Goal: Task Accomplishment & Management: Manage account settings

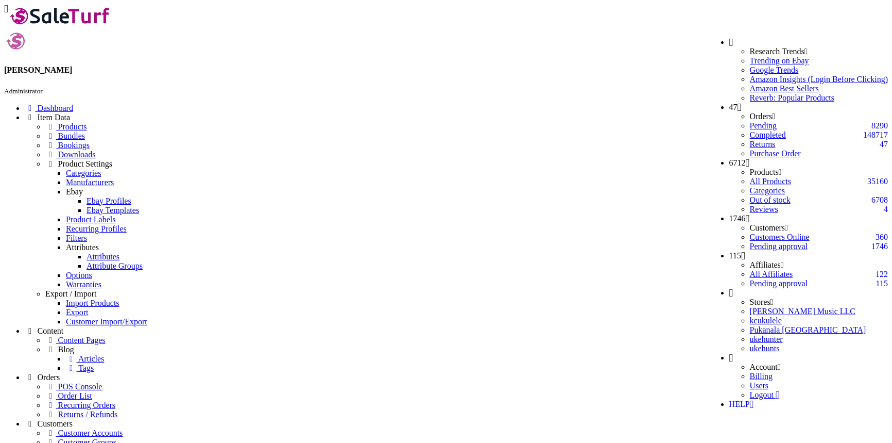
select select "16"
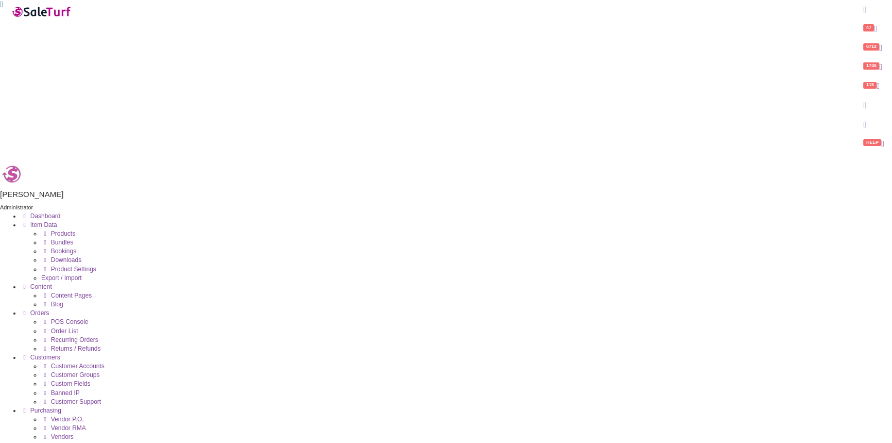
click at [75, 230] on link "Products" at bounding box center [58, 233] width 34 height 7
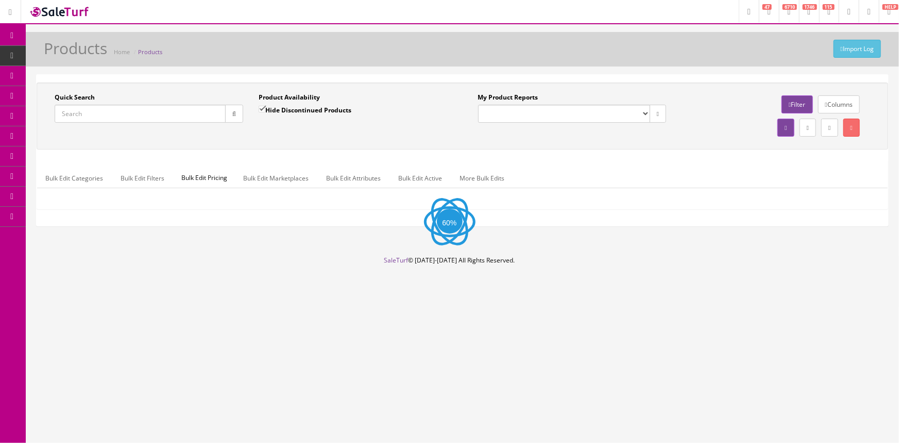
click at [130, 113] on input "Quick Search" at bounding box center [140, 114] width 171 height 18
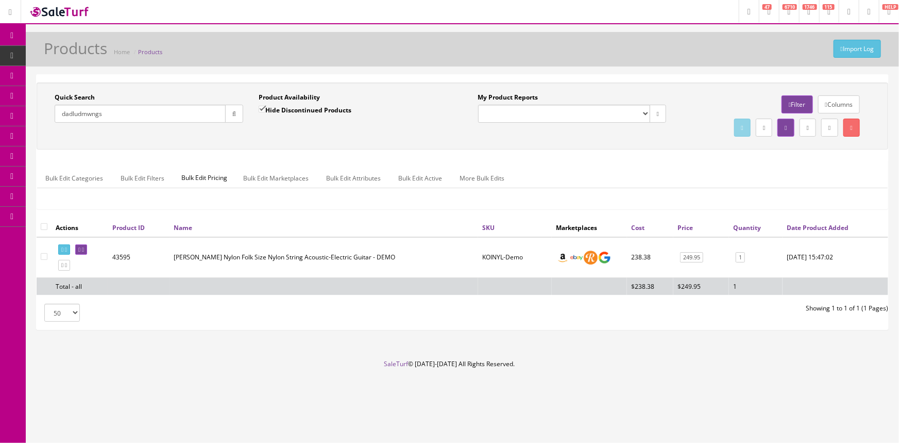
type input "dadludmwngs"
click at [232, 112] on icon "button" at bounding box center [234, 114] width 4 height 6
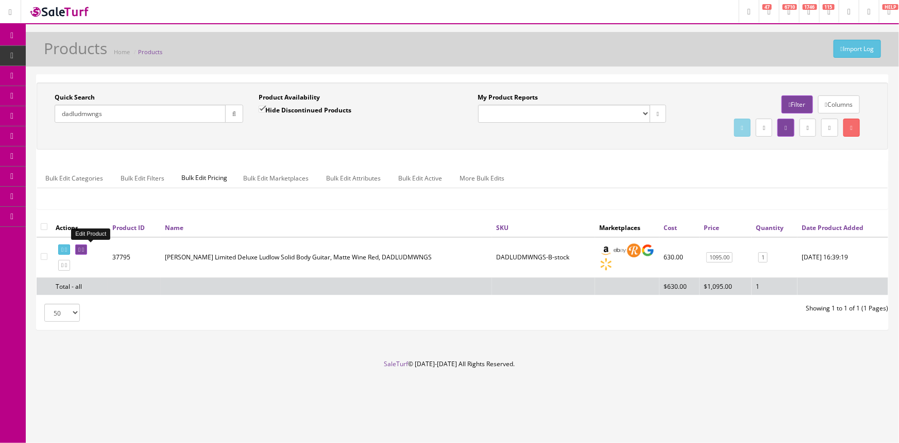
click at [80, 249] on icon at bounding box center [79, 250] width 2 height 6
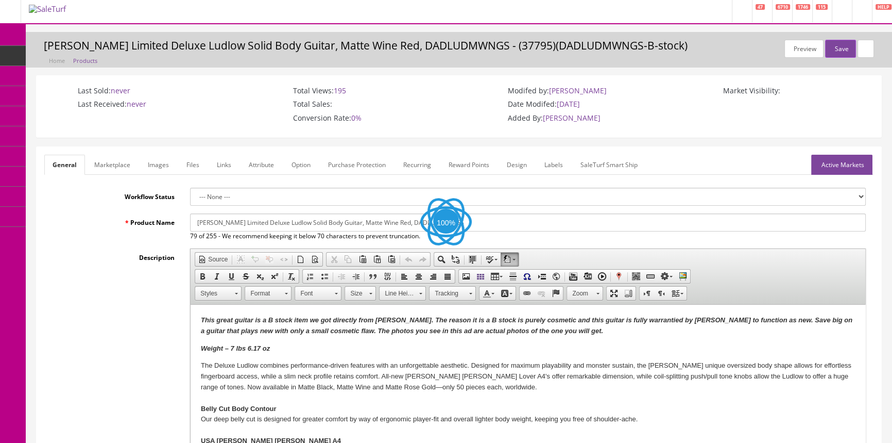
click at [556, 160] on link "Labels" at bounding box center [553, 165] width 35 height 20
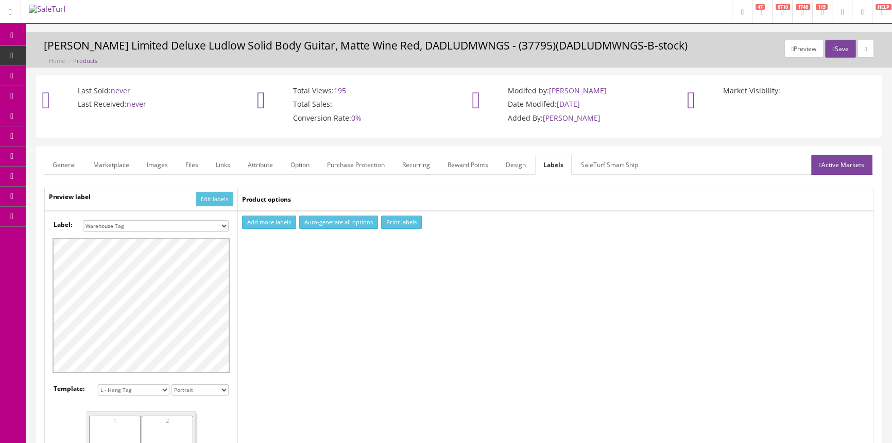
click at [175, 225] on select "Small Label 2 x 1 Label Shoe label 100 barcodes Dymo Label 2 X 1 Sticker Labels…" at bounding box center [156, 225] width 146 height 11
select select "16"
click at [83, 220] on select "Small Label 2 x 1 Label Shoe label 100 barcodes Dymo Label 2 X 1 Sticker Labels…" at bounding box center [156, 225] width 146 height 11
click at [278, 220] on button "Add more labels" at bounding box center [269, 222] width 54 height 14
type input "1"
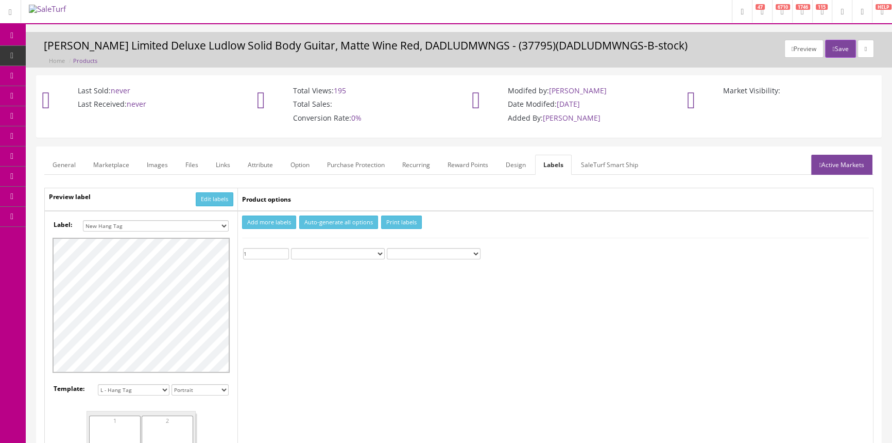
click at [284, 249] on input "1" at bounding box center [266, 253] width 46 height 11
click at [392, 221] on button "Print labels" at bounding box center [401, 222] width 41 height 14
click at [166, 160] on link "Images" at bounding box center [158, 165] width 38 height 20
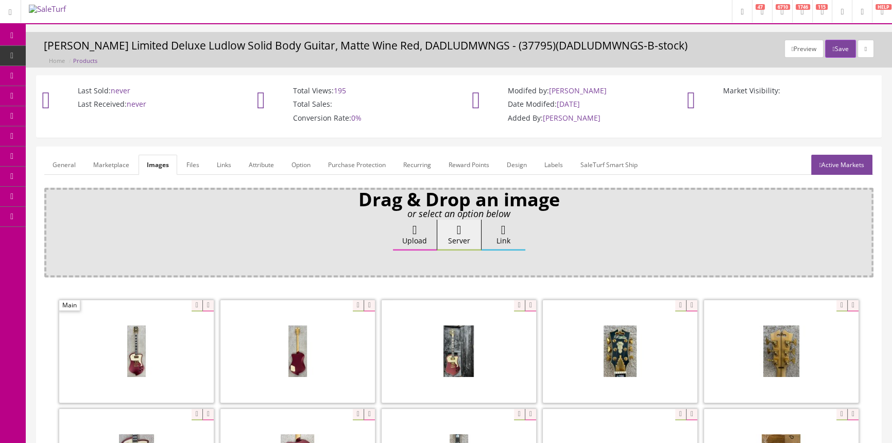
click at [550, 162] on link "Labels" at bounding box center [553, 165] width 35 height 20
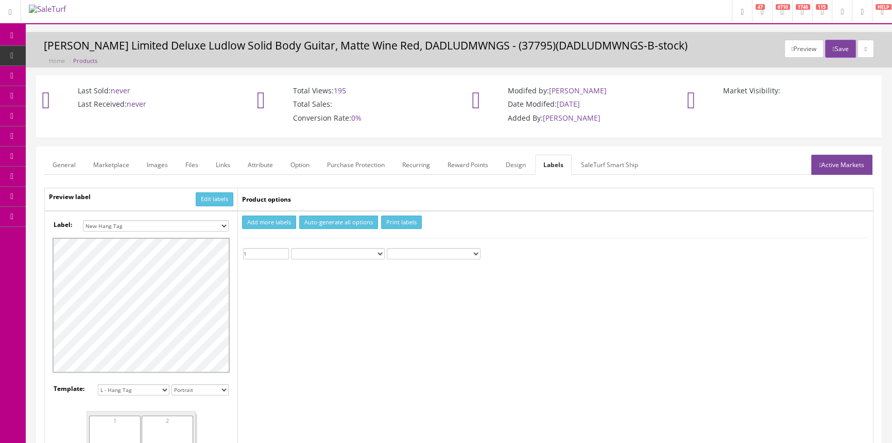
click at [214, 221] on select "Small Label 2 x 1 Label Shoe label 100 barcodes Dymo Label 2 X 1 Sticker Labels…" at bounding box center [156, 225] width 146 height 11
select select "12"
click at [83, 220] on select "Small Label 2 x 1 Label Shoe label 100 barcodes Dymo Label 2 X 1 Sticker Labels…" at bounding box center [156, 225] width 146 height 11
click at [394, 220] on button "Print labels" at bounding box center [401, 222] width 41 height 14
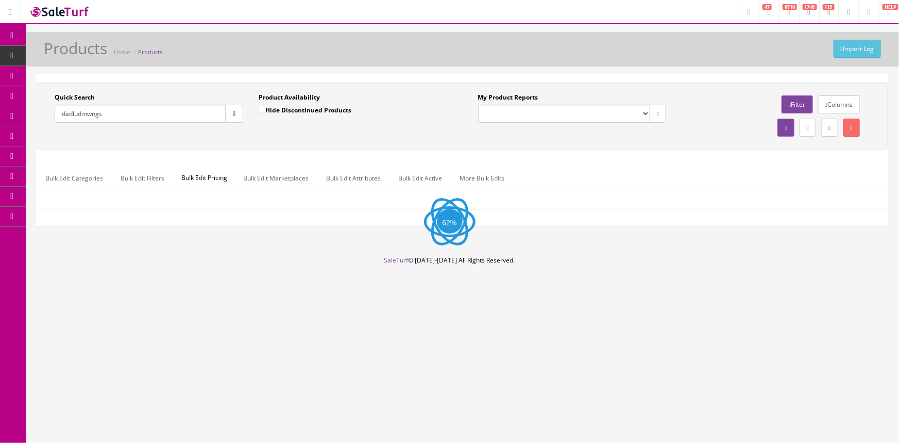
click at [124, 108] on input "dadludmwngs" at bounding box center [140, 114] width 171 height 18
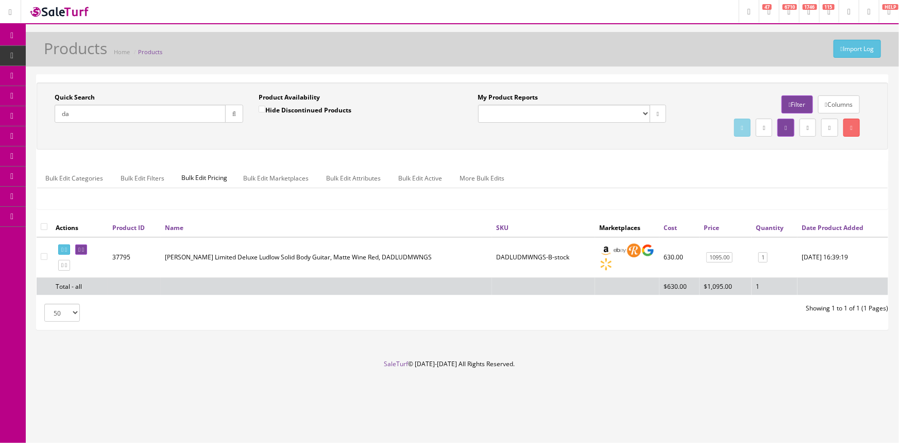
type input "d"
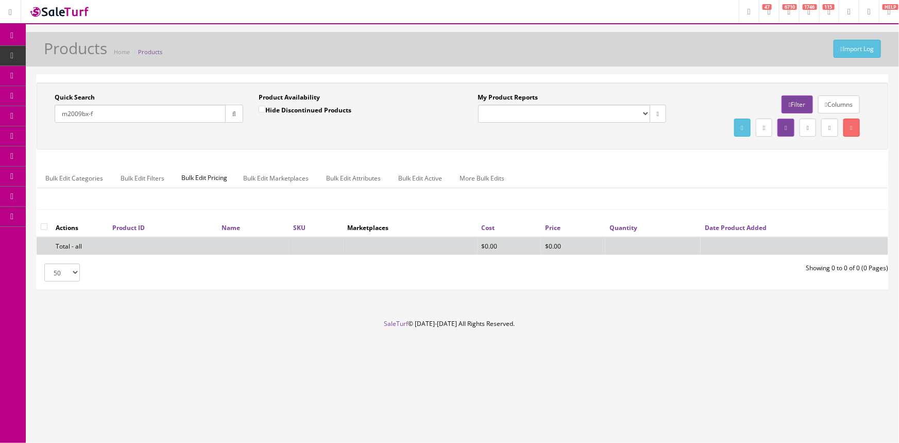
type input "m2009bx-f"
click at [262, 106] on input "Hide Discontinued Products" at bounding box center [262, 109] width 7 height 7
checkbox input "false"
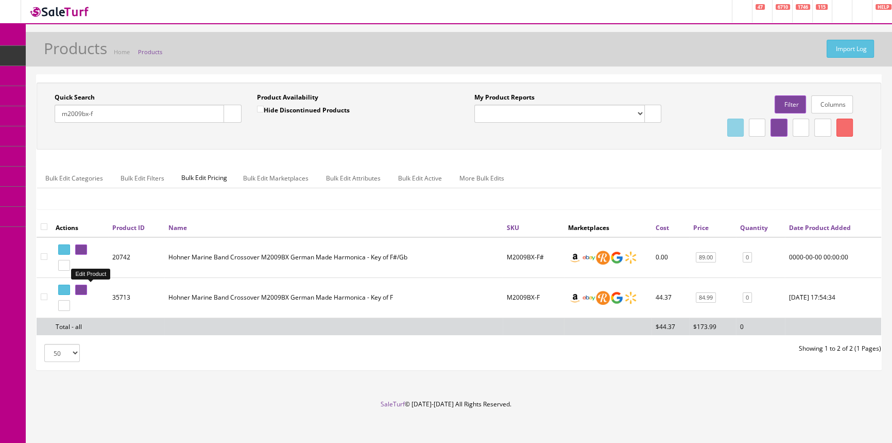
click at [80, 290] on icon at bounding box center [79, 290] width 2 height 6
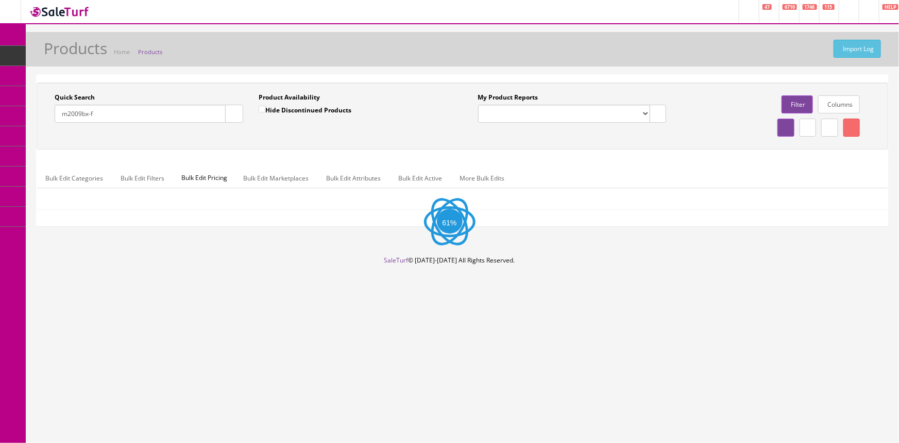
click at [127, 105] on input "m2009bx-f" at bounding box center [140, 114] width 171 height 18
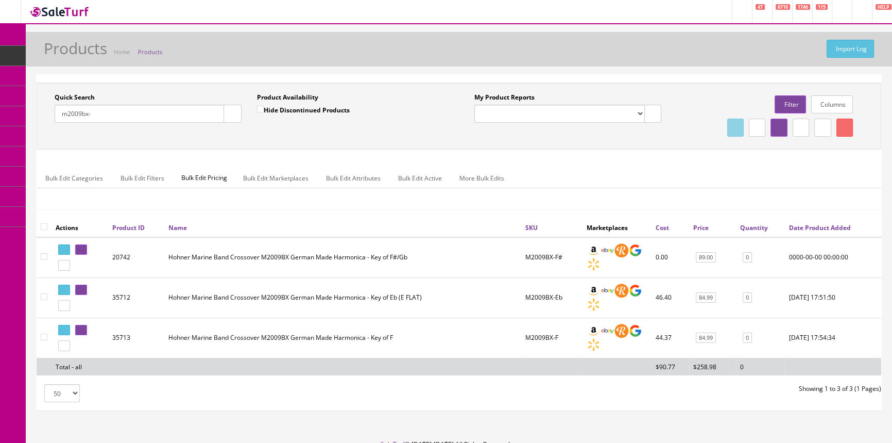
click at [139, 111] on input "m2009bx-" at bounding box center [140, 114] width 170 height 18
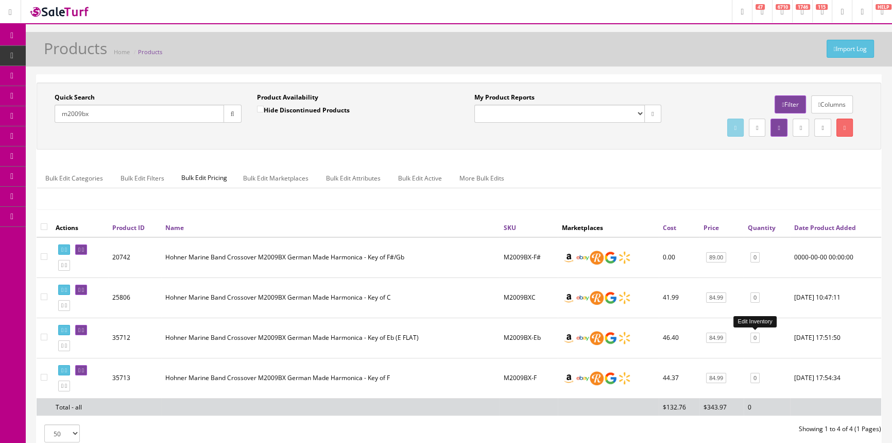
type input "m2009bx"
click at [756, 339] on link "0" at bounding box center [755, 337] width 9 height 11
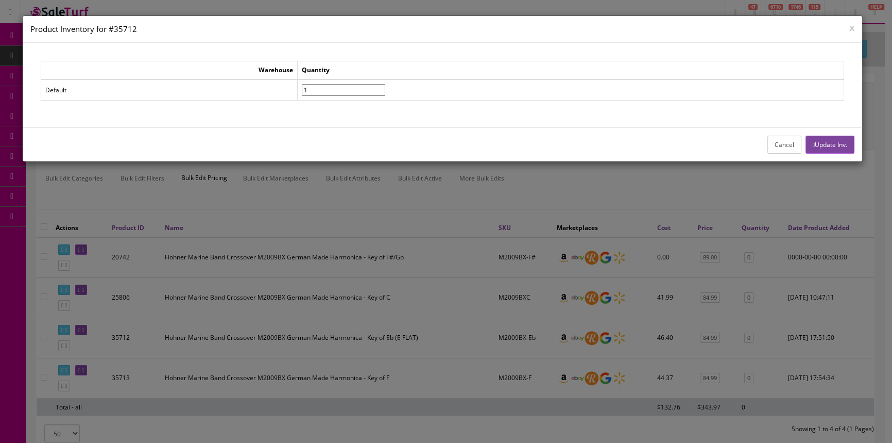
type input"] "1"
click at [385, 88] on input"] "1" at bounding box center [343, 90] width 83 height 12
click at [825, 149] on button "Update Inv." at bounding box center [830, 145] width 49 height 18
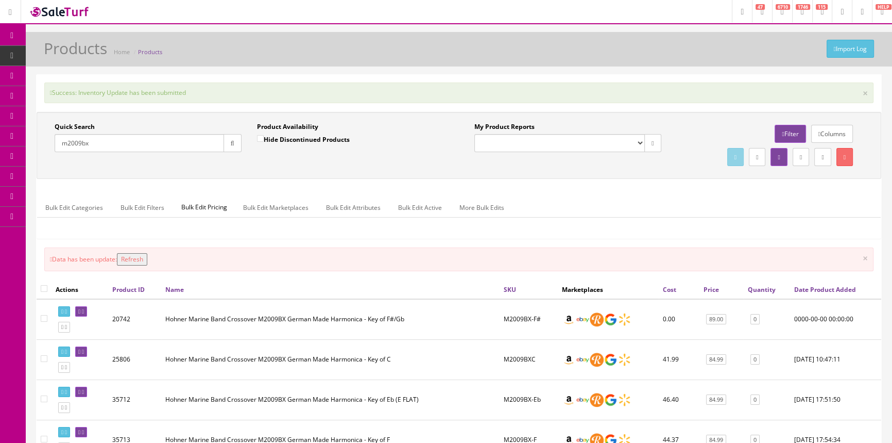
click at [135, 257] on button "Refresh" at bounding box center [132, 259] width 30 height 12
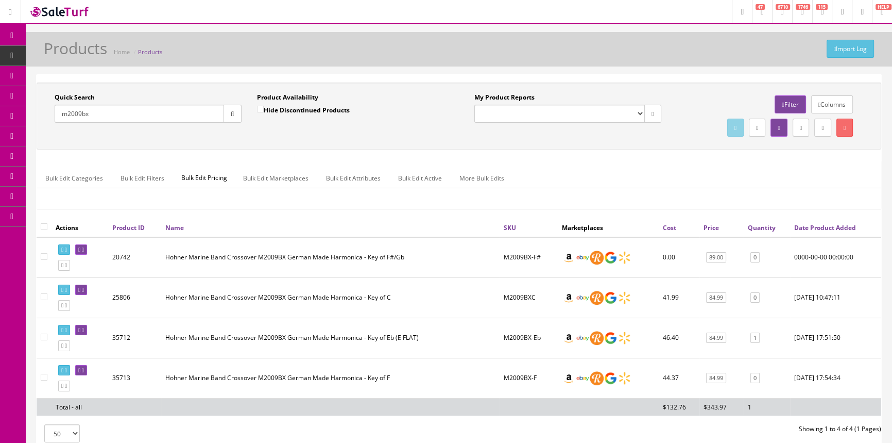
drag, startPoint x: 113, startPoint y: 115, endPoint x: 36, endPoint y: 120, distance: 76.9
click at [37, 120] on div "Quick Search m2009bx Date From Product Availability Hide Discontinued Products …" at bounding box center [459, 115] width 845 height 67
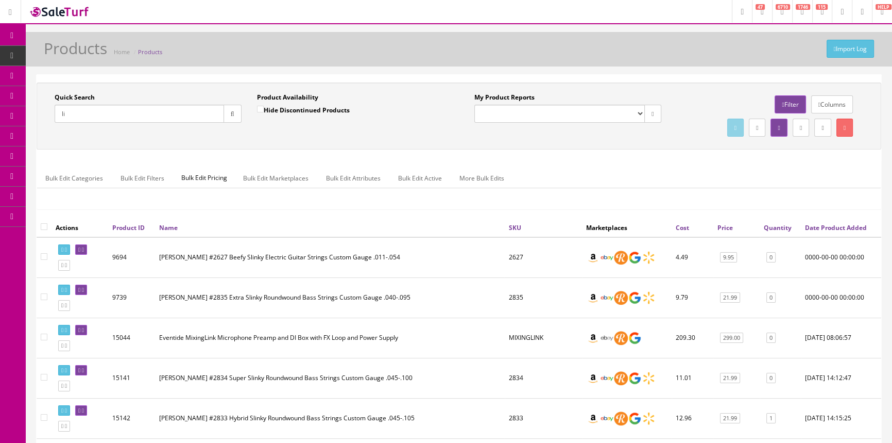
type input "l"
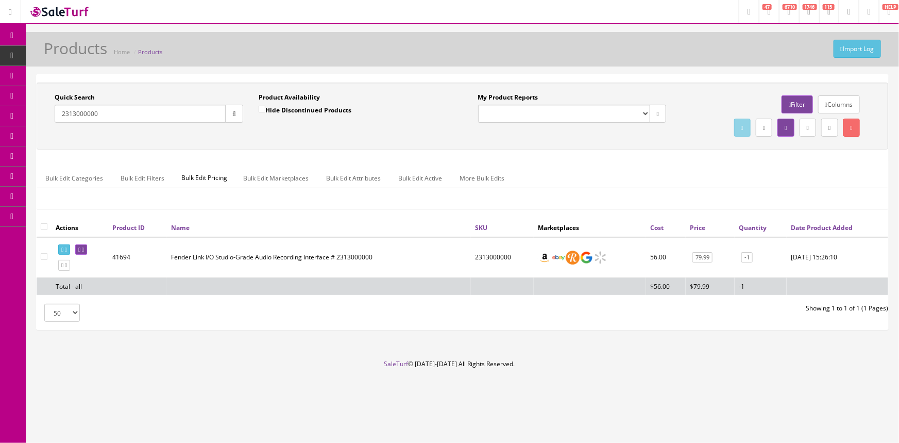
drag, startPoint x: 107, startPoint y: 111, endPoint x: 55, endPoint y: 118, distance: 53.1
click at [55, 118] on input "2313000000" at bounding box center [140, 114] width 171 height 18
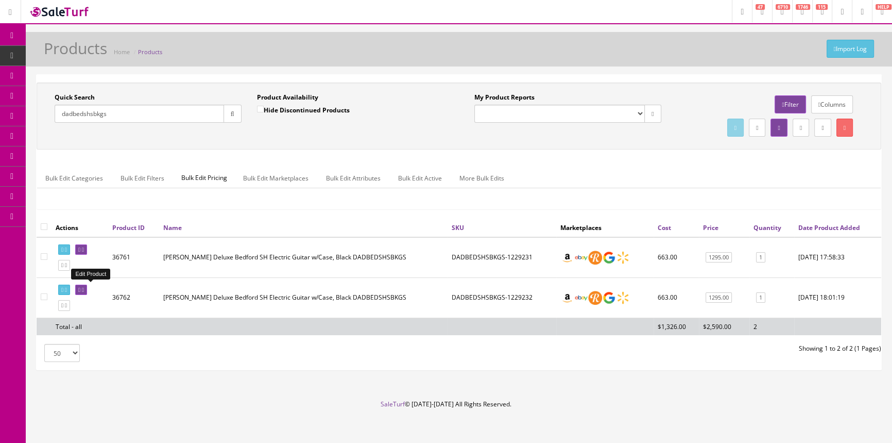
type input "dadbedshsbkgs"
click at [80, 287] on icon at bounding box center [79, 290] width 2 height 6
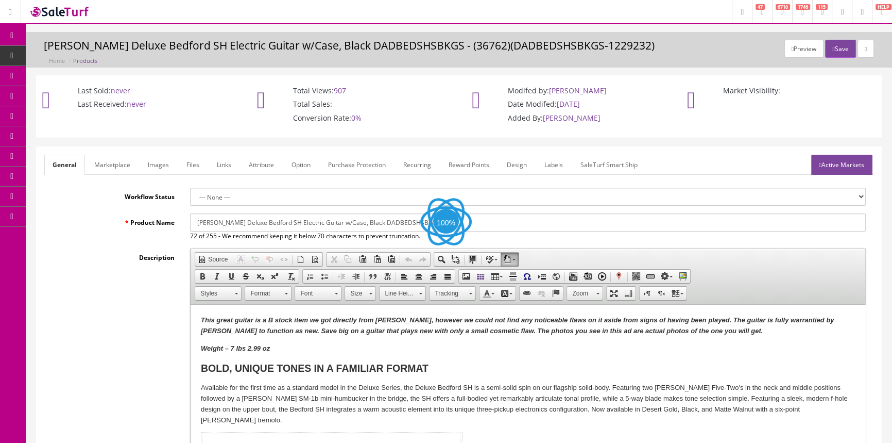
click at [551, 164] on link "Labels" at bounding box center [553, 165] width 35 height 20
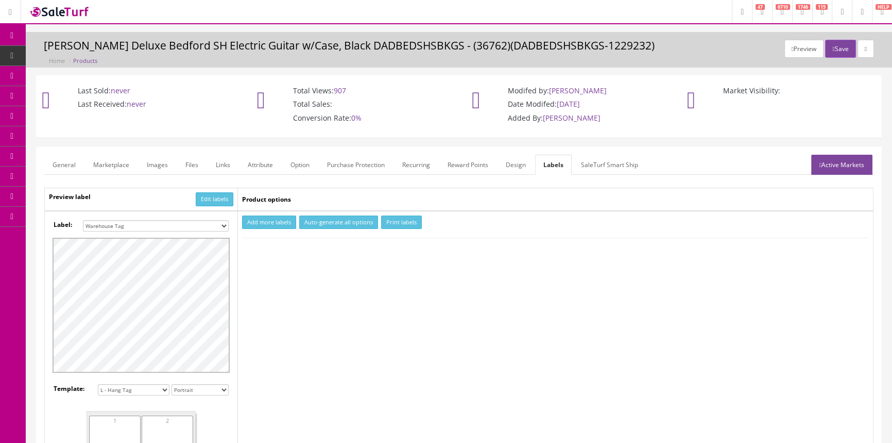
click at [256, 221] on button "Add more labels" at bounding box center [269, 222] width 54 height 14
type input "1"
click at [286, 249] on input "1" at bounding box center [266, 253] width 46 height 11
click at [410, 217] on button "Print labels" at bounding box center [401, 222] width 41 height 14
click at [168, 224] on select "Small Label 2 x 1 Label Shoe label 100 barcodes Dymo Label 2 X 1 Sticker Labels…" at bounding box center [156, 225] width 146 height 11
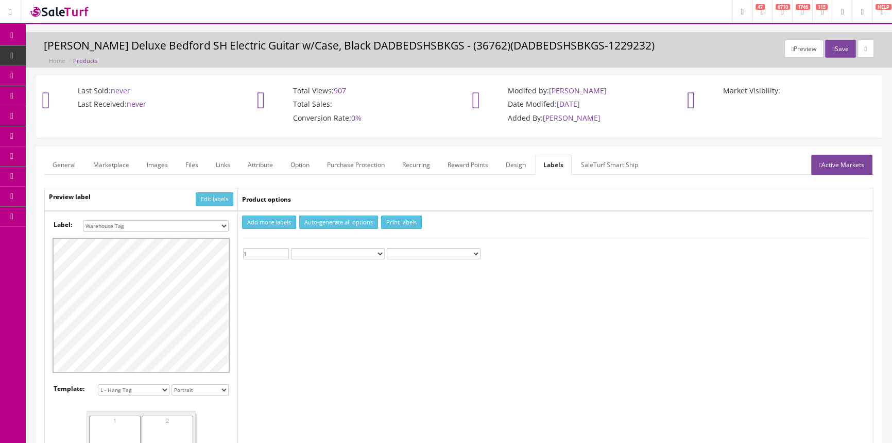
select select "16"
click at [83, 220] on select "Small Label 2 x 1 Label Shoe label 100 barcodes Dymo Label 2 X 1 Sticker Labels…" at bounding box center [156, 225] width 146 height 11
click at [395, 223] on button "Print labels" at bounding box center [401, 222] width 41 height 14
click at [157, 164] on link "Images" at bounding box center [158, 165] width 38 height 20
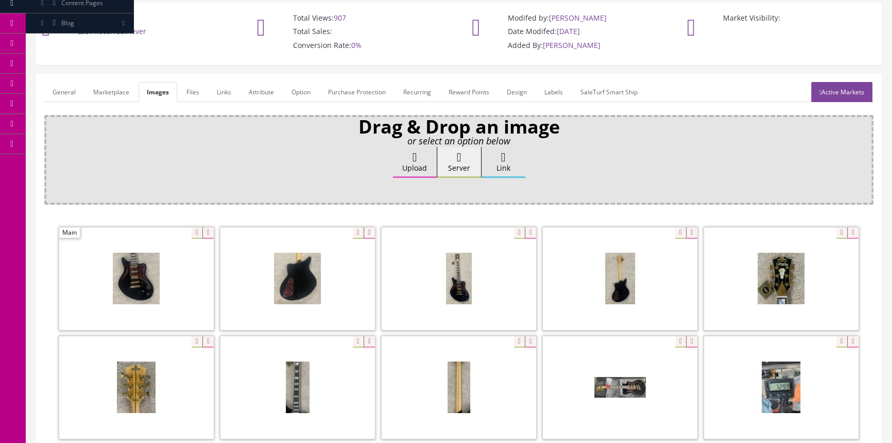
scroll to position [93, 0]
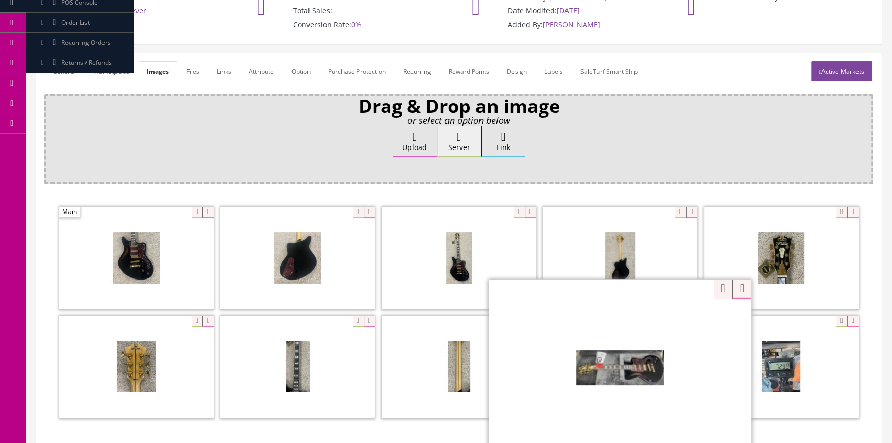
click at [673, 318] on div "Zoom" at bounding box center [620, 366] width 263 height 175
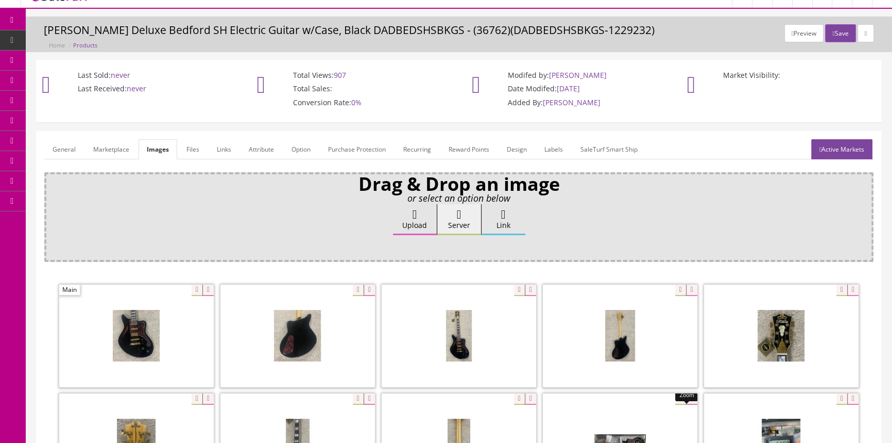
scroll to position [0, 0]
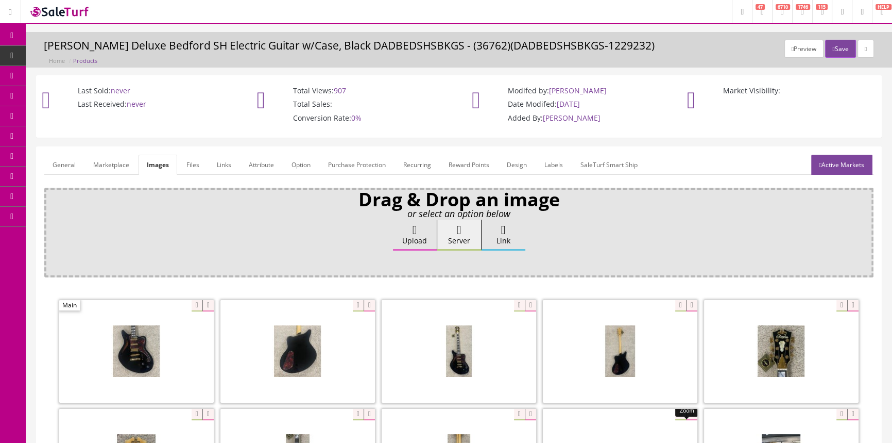
click at [80, 52] on span "Products" at bounding box center [78, 55] width 25 height 9
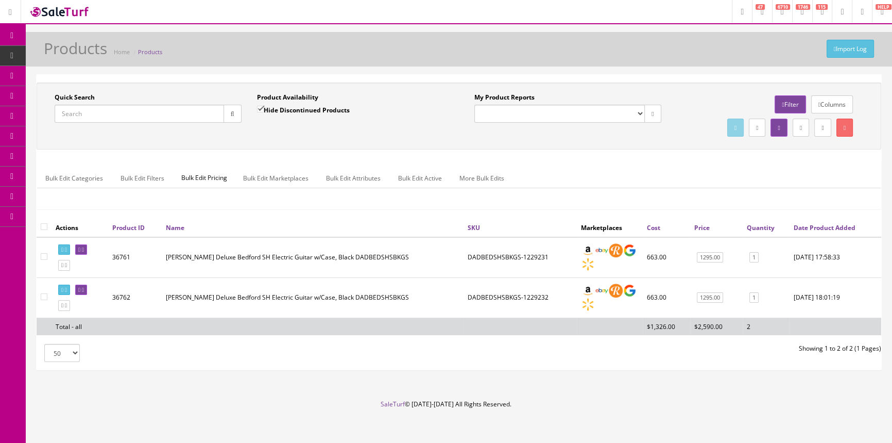
click at [139, 114] on input "Quick Search" at bounding box center [140, 114] width 170 height 18
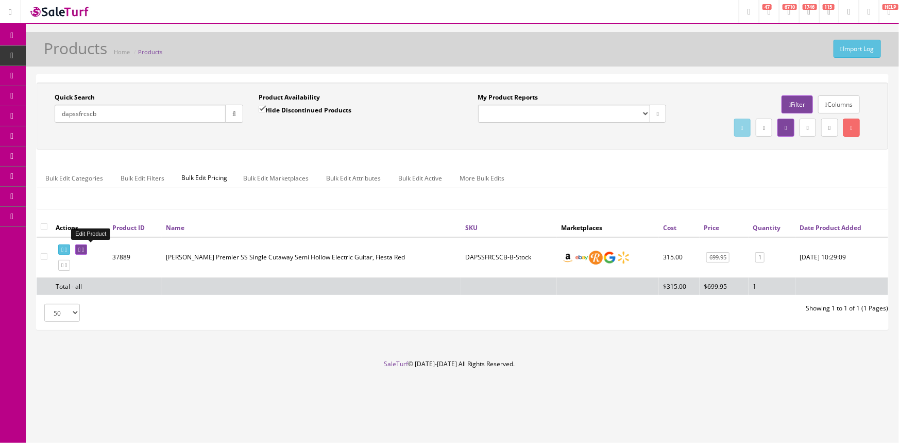
type input "dapssfrcscb"
click at [87, 250] on link at bounding box center [81, 249] width 12 height 11
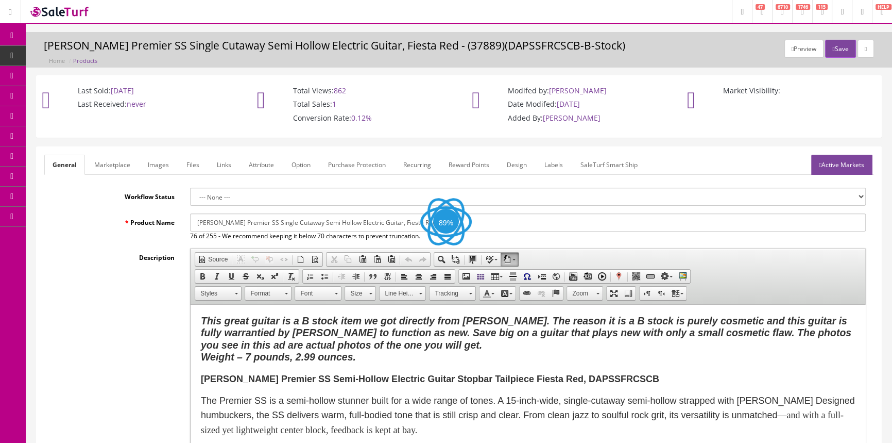
click at [153, 160] on link "Images" at bounding box center [159, 165] width 38 height 20
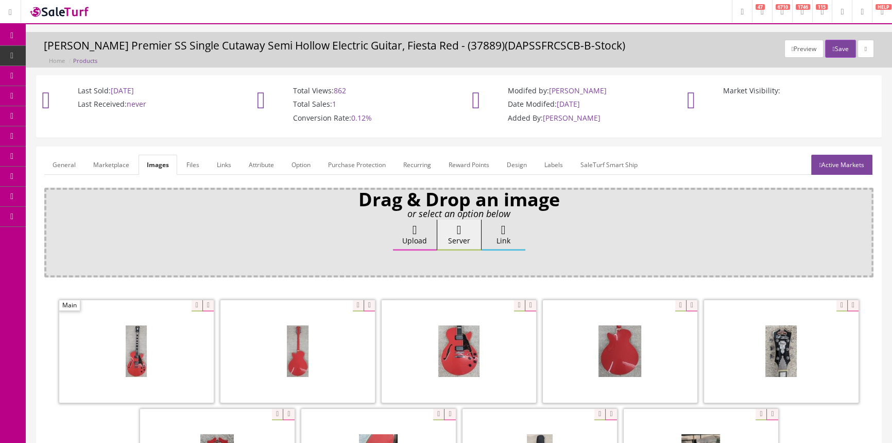
click at [77, 52] on span "Products" at bounding box center [78, 55] width 25 height 9
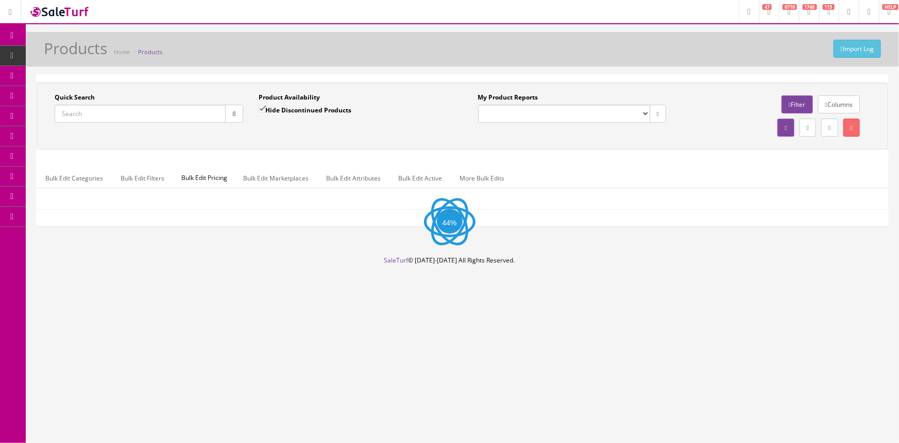
click at [77, 110] on input "Quick Search" at bounding box center [140, 114] width 171 height 18
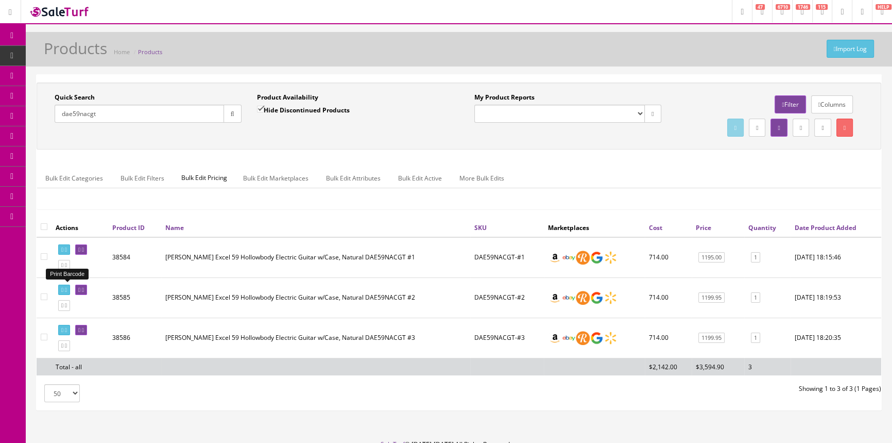
type input "dae59nacgt"
click at [63, 287] on icon at bounding box center [62, 290] width 2 height 6
click at [80, 289] on icon at bounding box center [79, 290] width 2 height 6
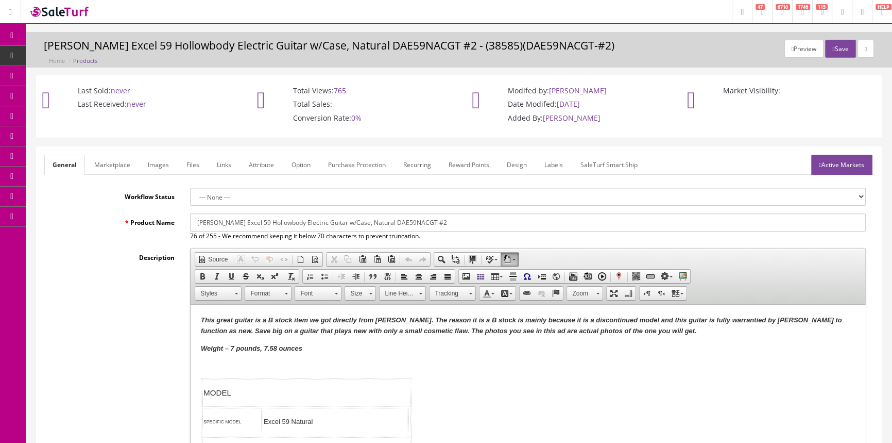
click at [561, 165] on link "Labels" at bounding box center [553, 165] width 35 height 20
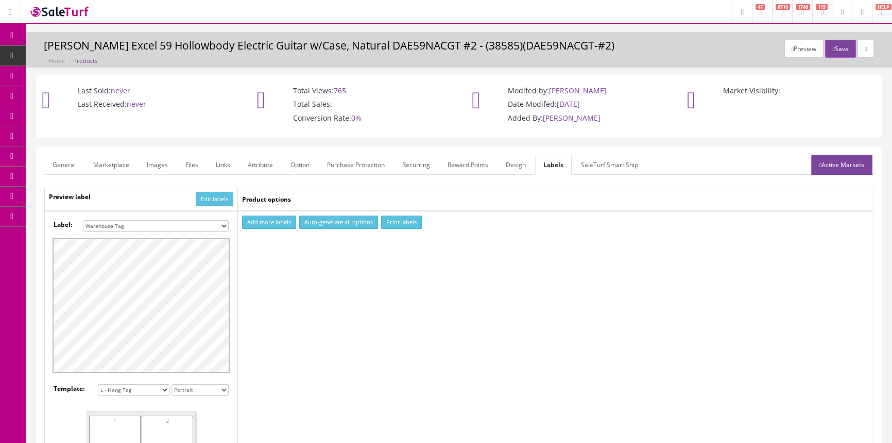
click at [217, 223] on select "Small Label 2 x 1 Label Shoe label 100 barcodes Dymo Label 2 X 1 Sticker Labels…" at bounding box center [156, 225] width 146 height 11
select select "16"
click at [83, 220] on select "Small Label 2 x 1 Label Shoe label 100 barcodes Dymo Label 2 X 1 Sticker Labels…" at bounding box center [156, 225] width 146 height 11
click at [289, 219] on button "Add more labels" at bounding box center [269, 222] width 54 height 14
type input "1"
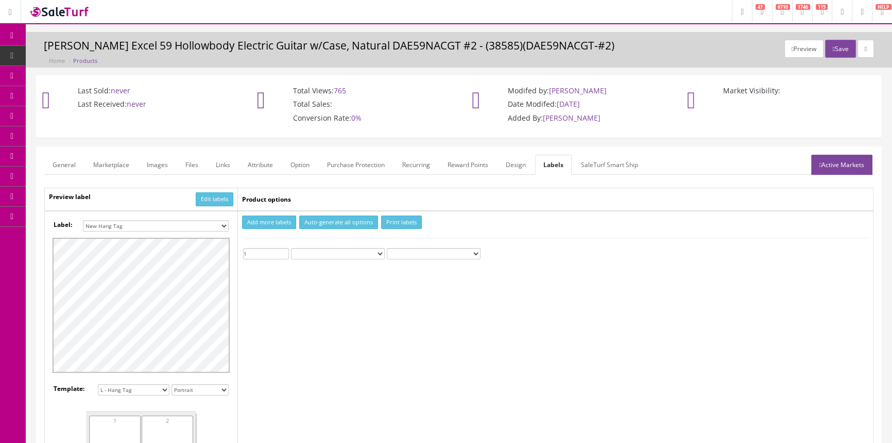
click at [283, 249] on input "1" at bounding box center [266, 253] width 46 height 11
click at [399, 221] on button "Print labels" at bounding box center [401, 222] width 41 height 14
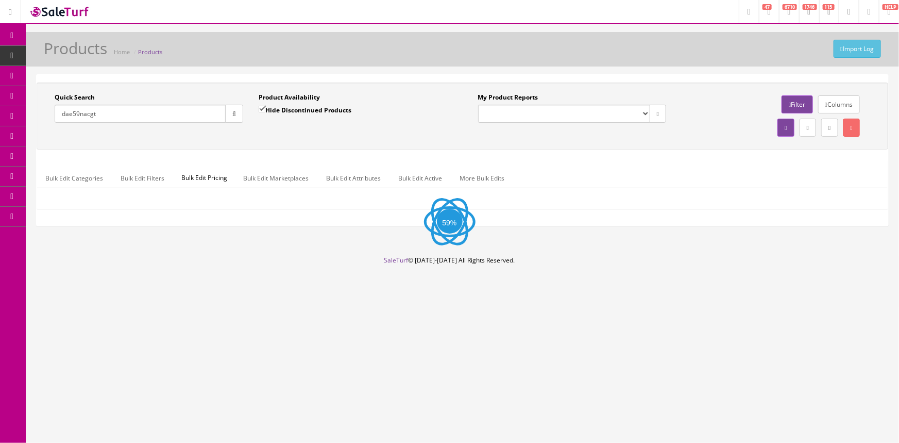
click at [178, 116] on input "dae59nacgt" at bounding box center [140, 114] width 171 height 18
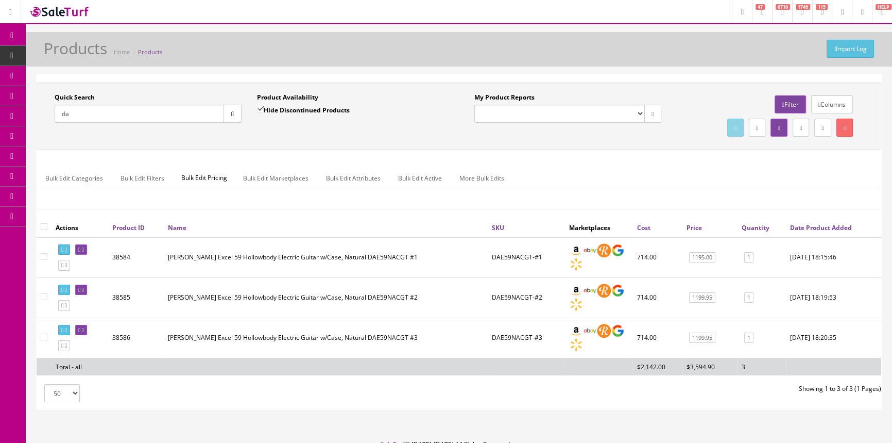
type input "d"
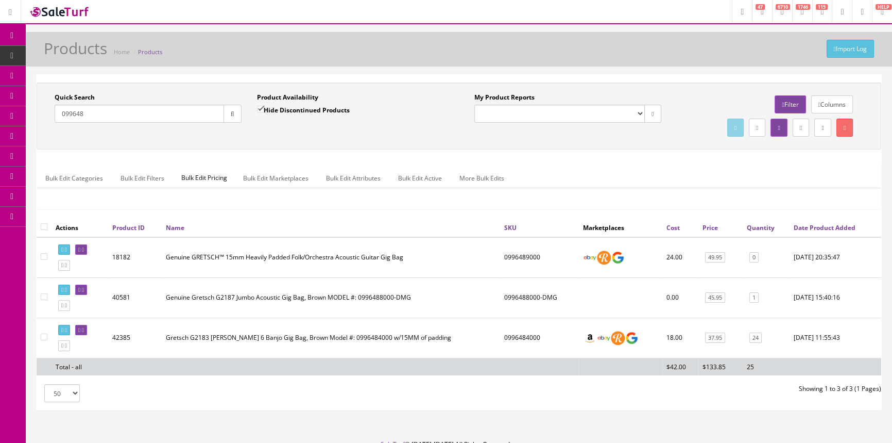
type input "099648"
click at [262, 108] on input "Hide Discontinued Products" at bounding box center [260, 109] width 7 height 7
checkbox input "false"
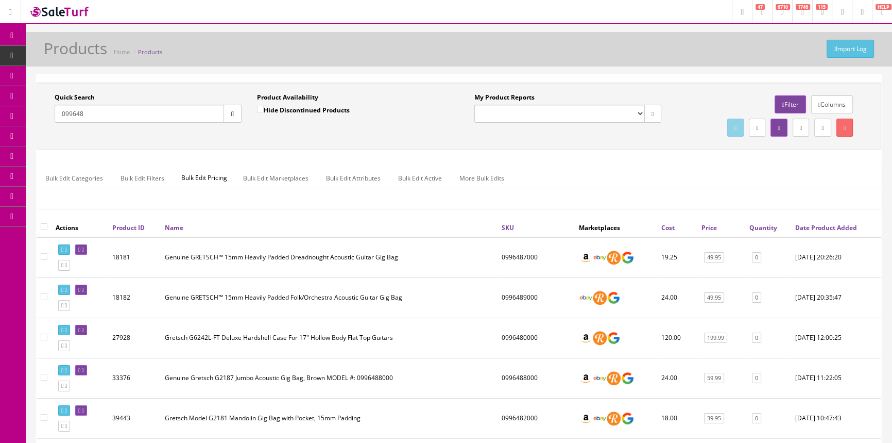
click at [156, 121] on input "099648" at bounding box center [140, 114] width 170 height 18
click at [157, 120] on input "099648" at bounding box center [140, 114] width 170 height 18
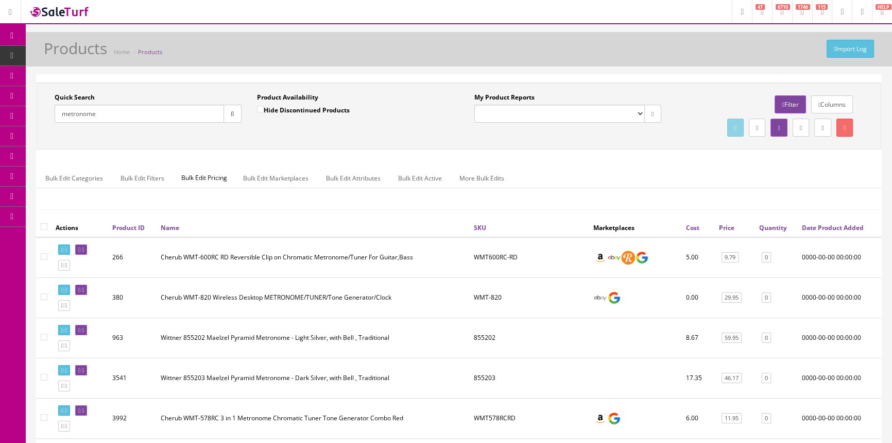
type input "metronome"
click at [778, 225] on link "Quantity" at bounding box center [774, 227] width 28 height 9
click at [74, 113] on span "Order List" at bounding box center [75, 115] width 28 height 9
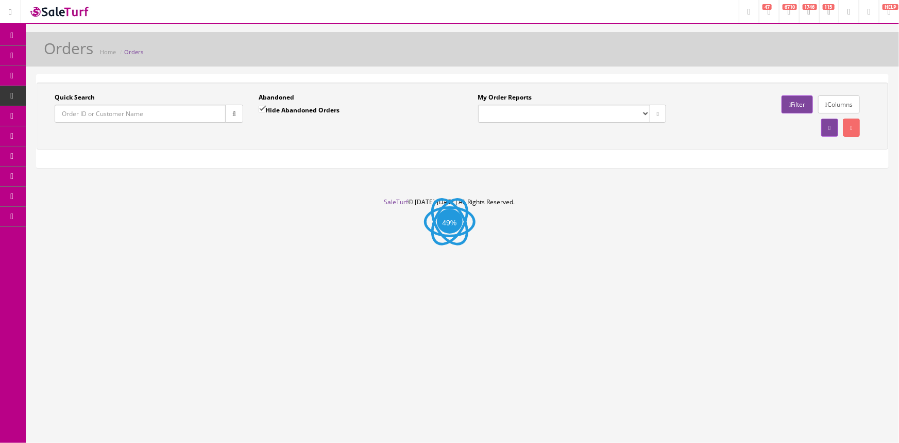
click at [125, 117] on input "Quick Search" at bounding box center [140, 114] width 171 height 18
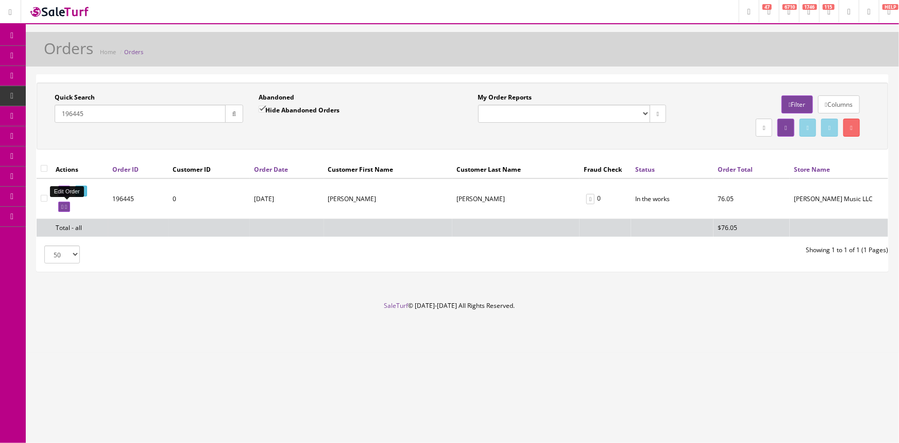
type input "196445"
click at [61, 207] on icon at bounding box center [62, 207] width 2 height 6
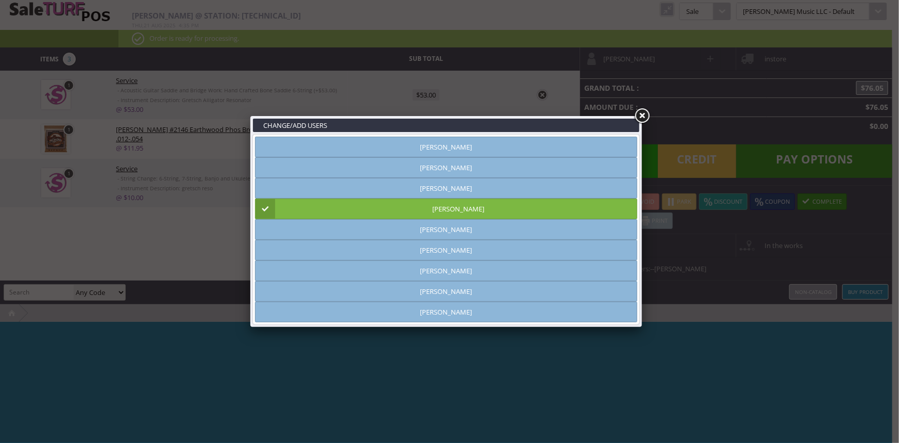
type input "[PERSON_NAME]"
click at [642, 115] on link at bounding box center [642, 116] width 19 height 19
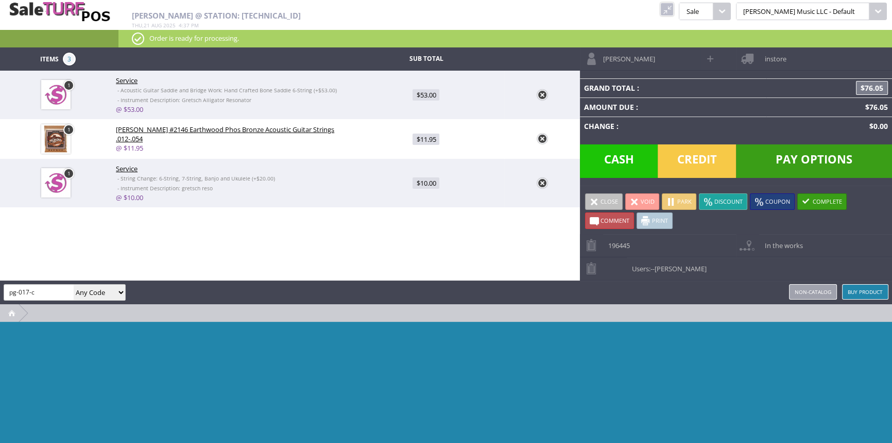
type input "pg-017-c"
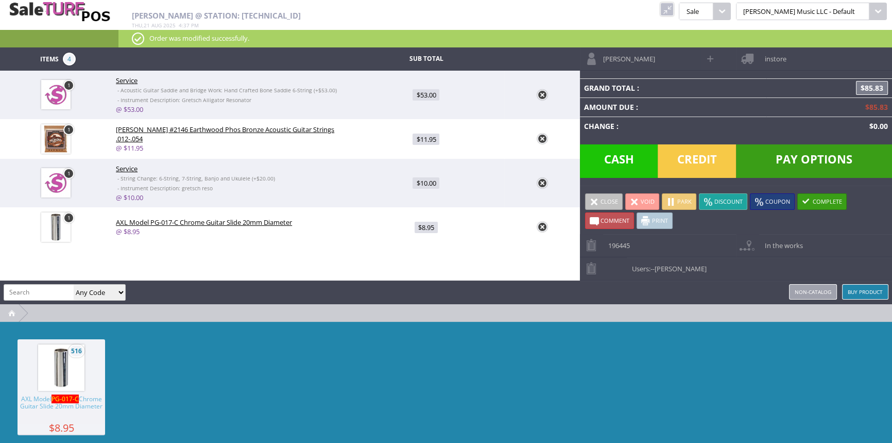
click at [423, 224] on span "$8.95" at bounding box center [426, 227] width 23 height 11
type input "8.95"
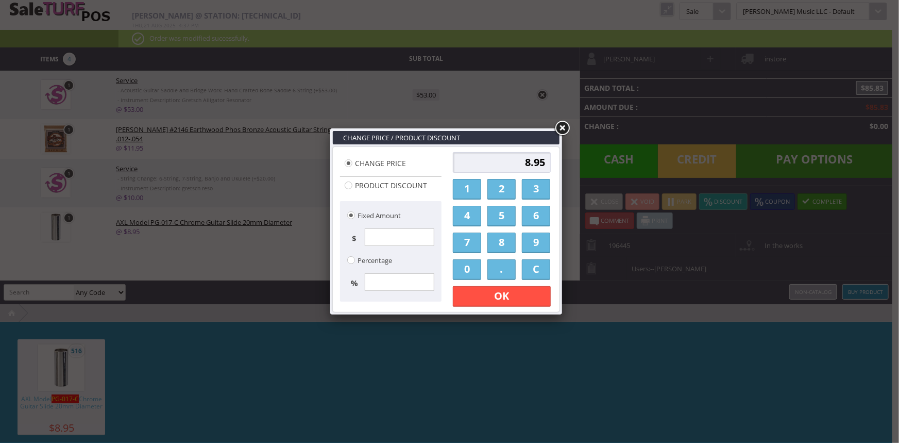
click at [515, 165] on input "8.95" at bounding box center [502, 162] width 98 height 21
type input "3.95"
click at [534, 292] on link "OK" at bounding box center [502, 296] width 98 height 21
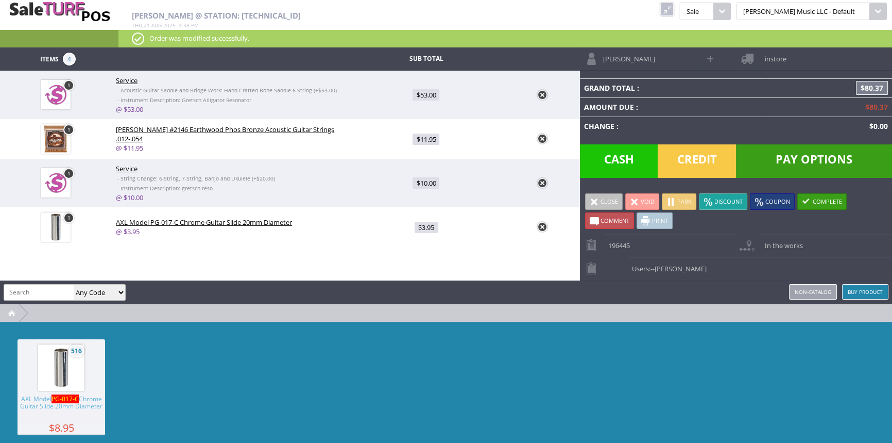
click at [788, 155] on span "Pay Options" at bounding box center [814, 160] width 156 height 33
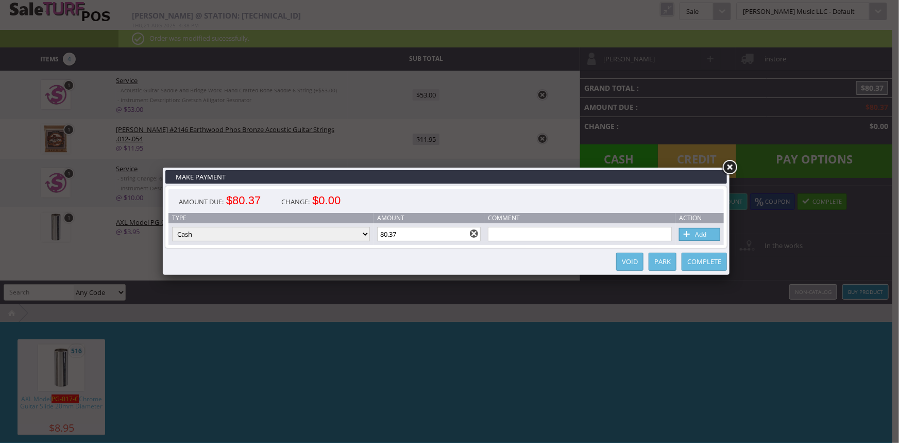
click at [406, 237] on input "80.37" at bounding box center [429, 234] width 104 height 14
type input "8"
click at [700, 234] on link "Add" at bounding box center [699, 234] width 41 height 13
type input "0"
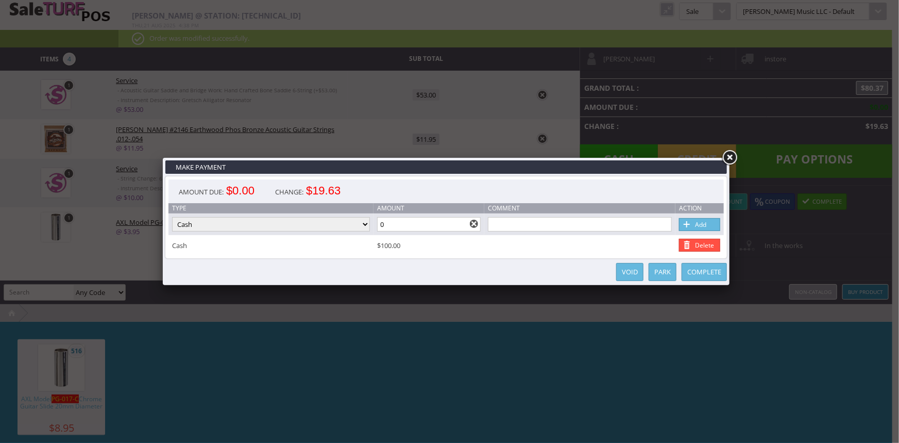
click at [702, 275] on link "Complete" at bounding box center [704, 272] width 45 height 18
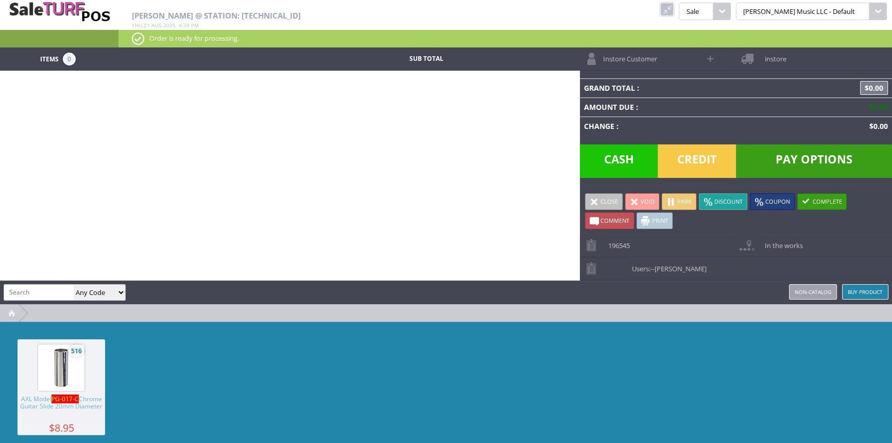
click at [674, 10] on link at bounding box center [667, 9] width 13 height 13
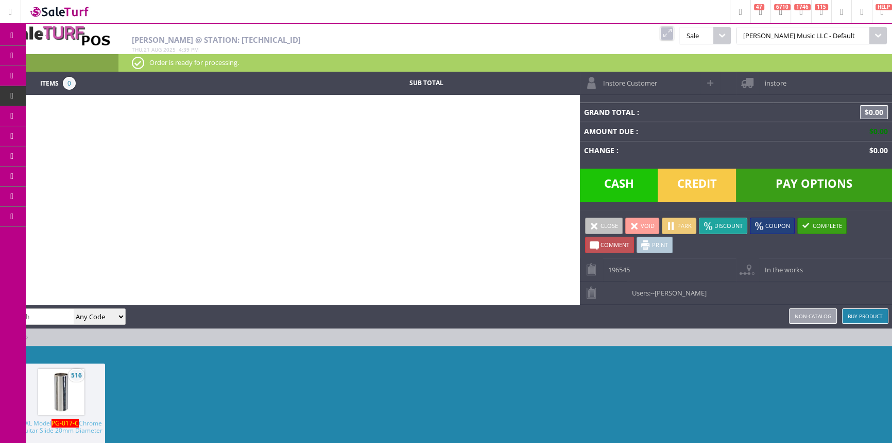
click at [61, 216] on link "Report Builder" at bounding box center [80, 217] width 108 height 21
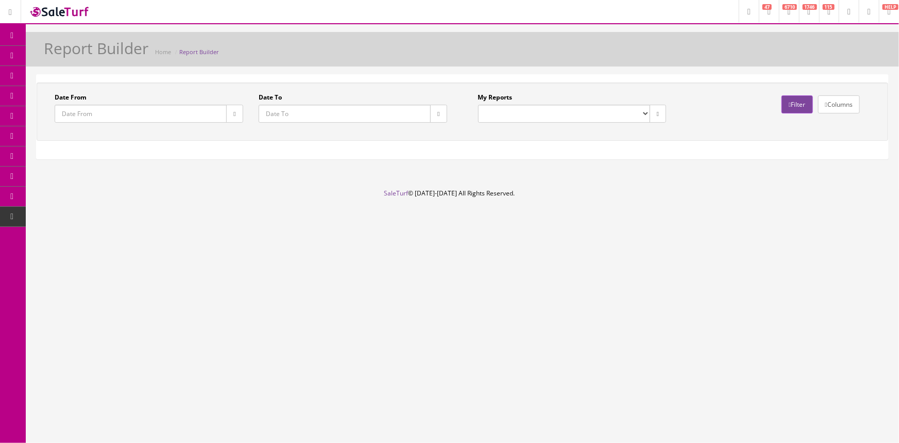
click at [615, 112] on select "Drawer Balancing Report" at bounding box center [564, 114] width 172 height 18
select select "133"
click at [478, 105] on select "Drawer Balancing Report" at bounding box center [564, 114] width 172 height 18
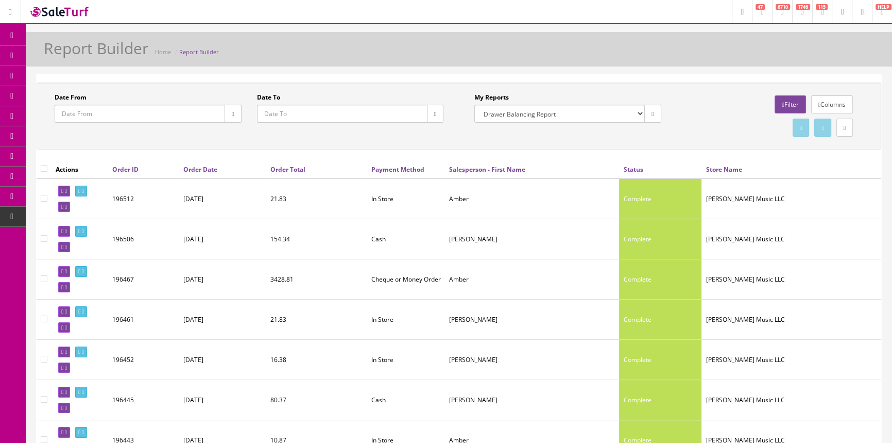
click at [434, 111] on icon "button" at bounding box center [435, 114] width 2 height 6
type input "2025-08-21"
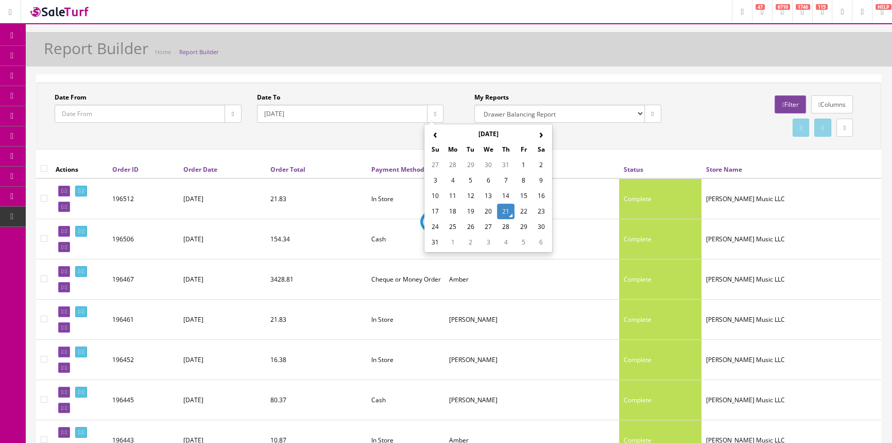
click at [501, 211] on td "21" at bounding box center [506, 211] width 18 height 15
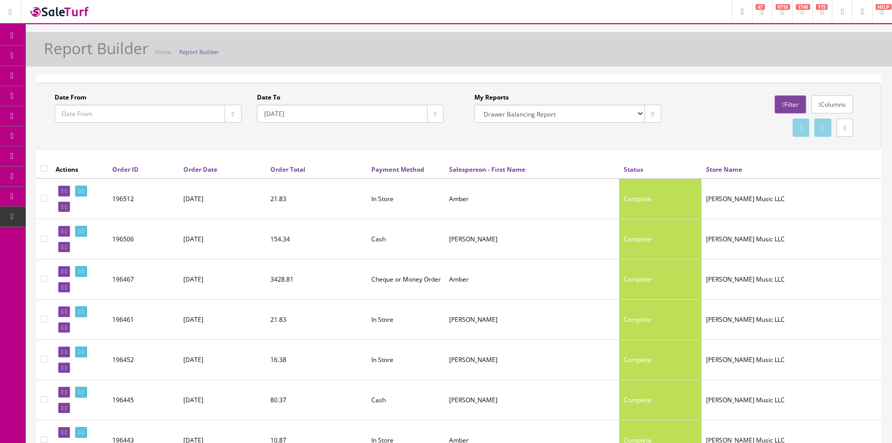
click at [232, 112] on icon "button" at bounding box center [233, 114] width 2 height 6
type input "2025-08-21"
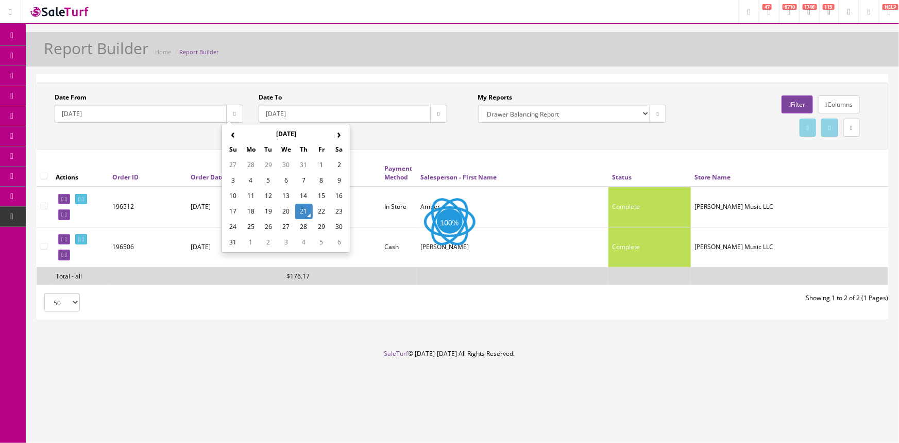
click at [305, 211] on td "21" at bounding box center [304, 211] width 18 height 15
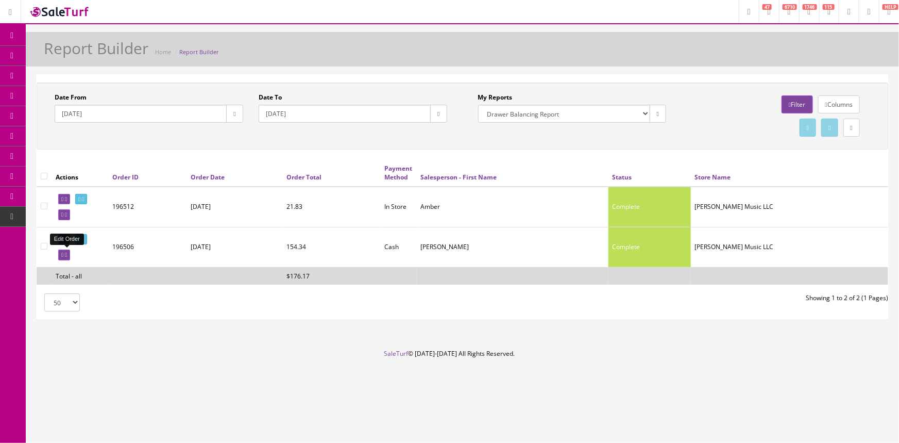
drag, startPoint x: 63, startPoint y: 253, endPoint x: 491, endPoint y: 59, distance: 469.7
click at [63, 255] on icon at bounding box center [62, 255] width 2 height 6
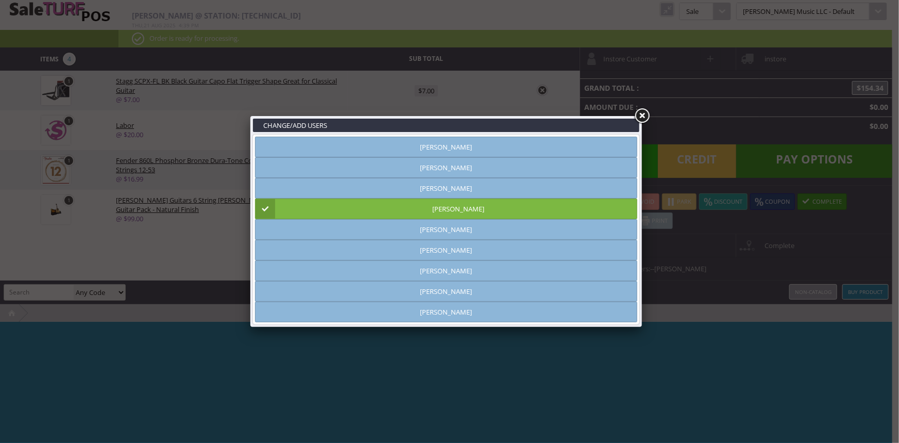
type input "[PERSON_NAME]"
click at [539, 170] on link "[PERSON_NAME]" at bounding box center [446, 167] width 382 height 21
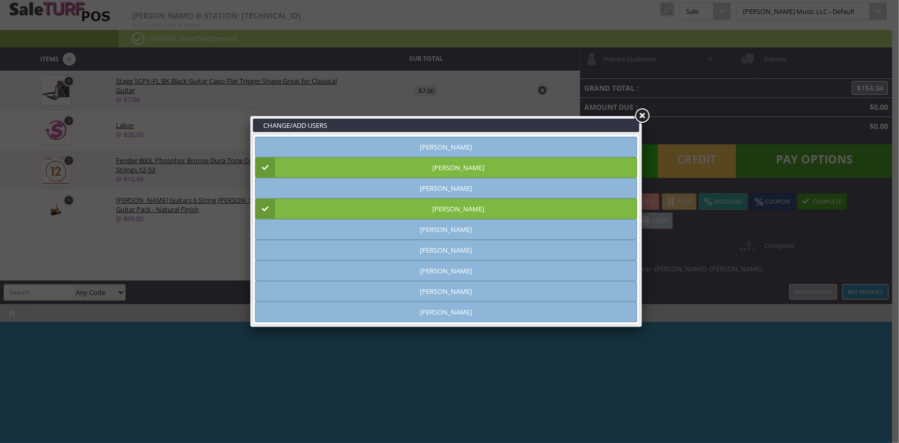
click at [539, 215] on link "Brandon Pearce" at bounding box center [446, 208] width 382 height 21
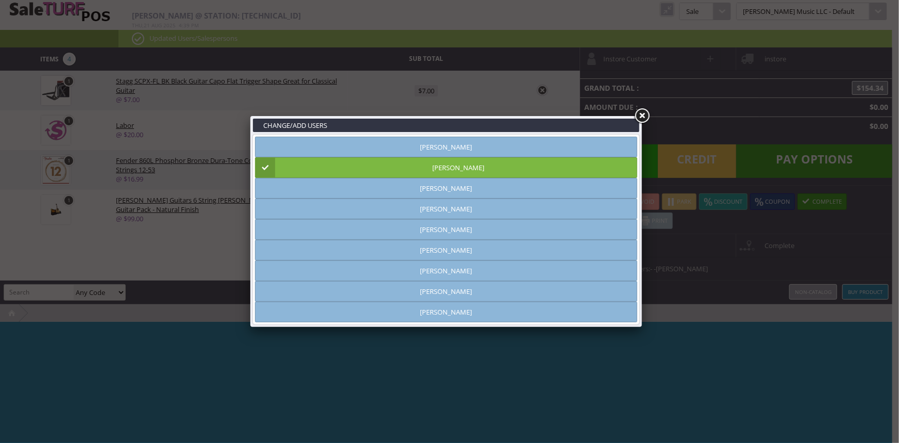
click at [642, 115] on link at bounding box center [642, 116] width 19 height 19
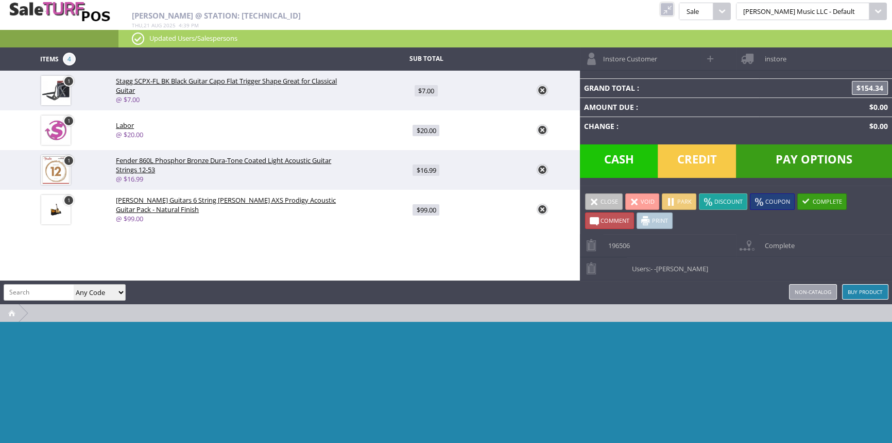
click at [625, 220] on span "Comment" at bounding box center [615, 220] width 29 height 8
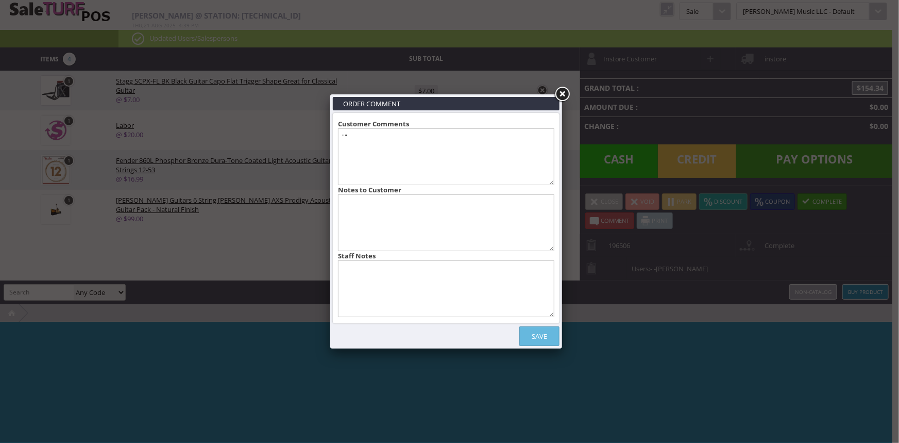
click at [375, 291] on textarea at bounding box center [446, 288] width 216 height 57
type textarea "Andrew sold the guitar & capo"
click at [542, 339] on link "Save" at bounding box center [539, 336] width 40 height 20
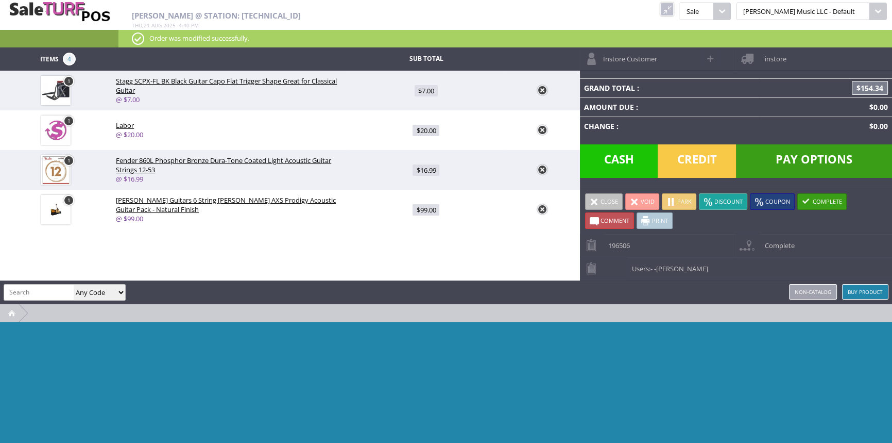
click at [719, 265] on link "Users: - -Andrew Nelson" at bounding box center [736, 268] width 312 height 23
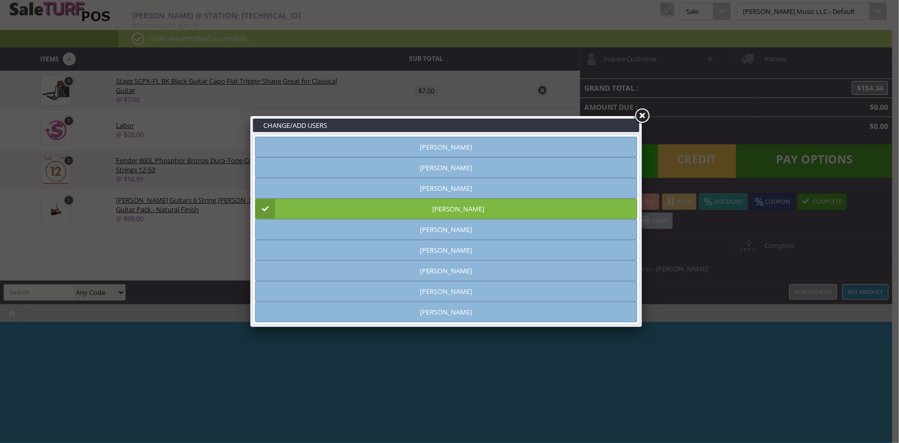
click at [535, 207] on link "Brandon Pearce" at bounding box center [446, 208] width 382 height 21
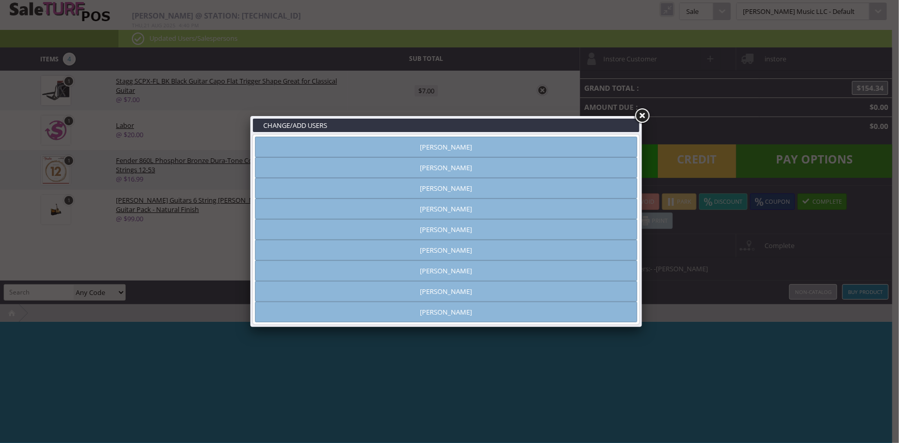
click at [535, 210] on link "Brandon Pearce" at bounding box center [446, 208] width 382 height 21
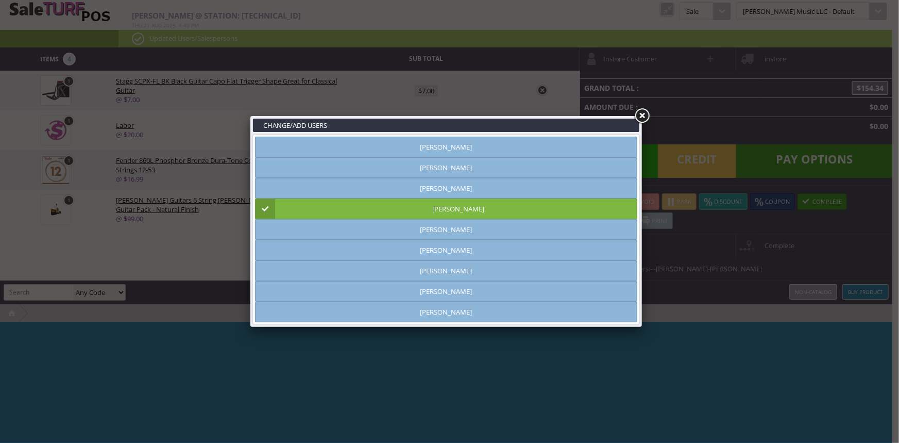
drag, startPoint x: 639, startPoint y: 112, endPoint x: 657, endPoint y: 71, distance: 44.5
click at [639, 111] on link at bounding box center [642, 116] width 19 height 19
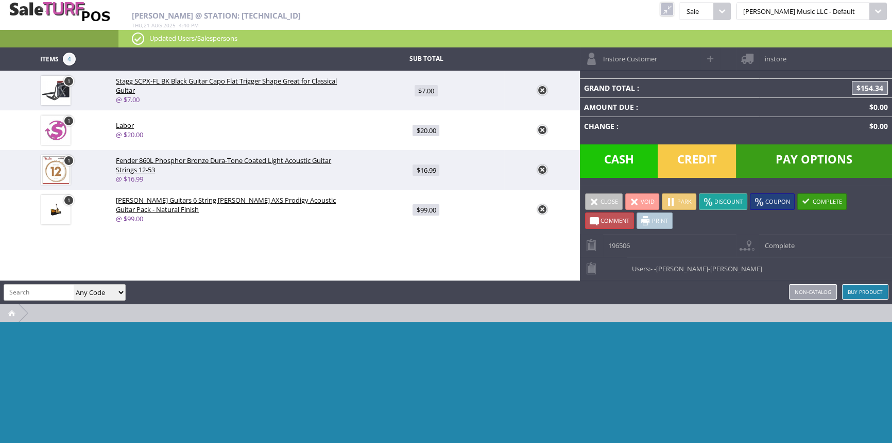
click at [826, 200] on link "Complete" at bounding box center [822, 201] width 49 height 16
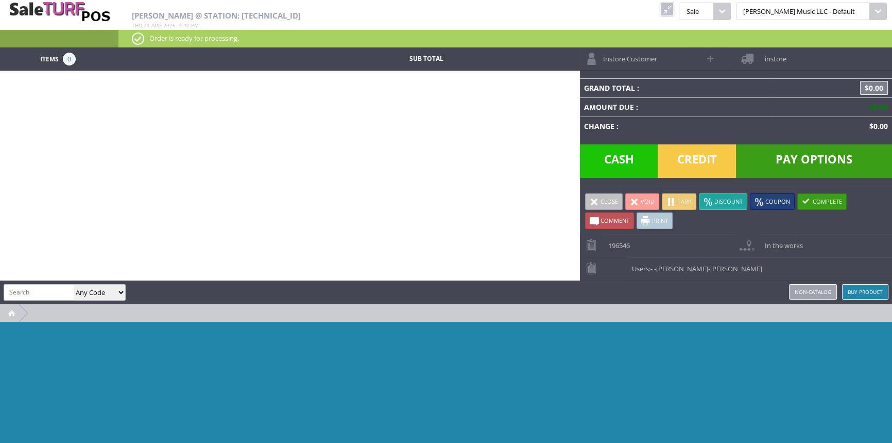
click at [674, 9] on link at bounding box center [667, 9] width 13 height 13
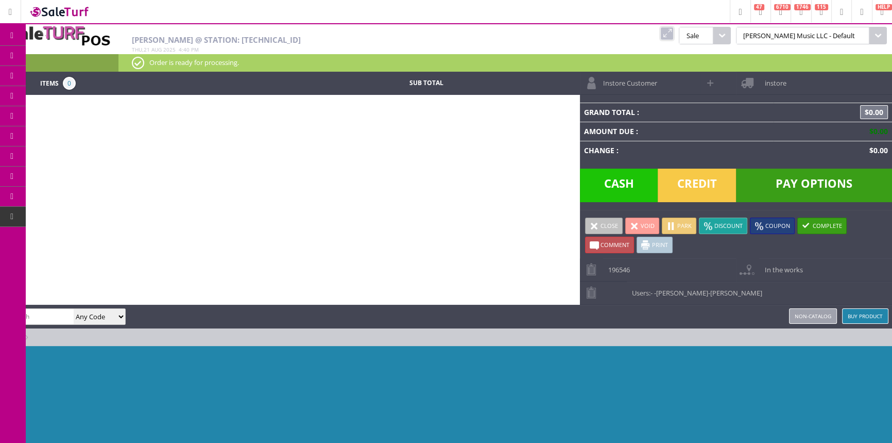
click at [88, 56] on span "Products" at bounding box center [75, 55] width 28 height 9
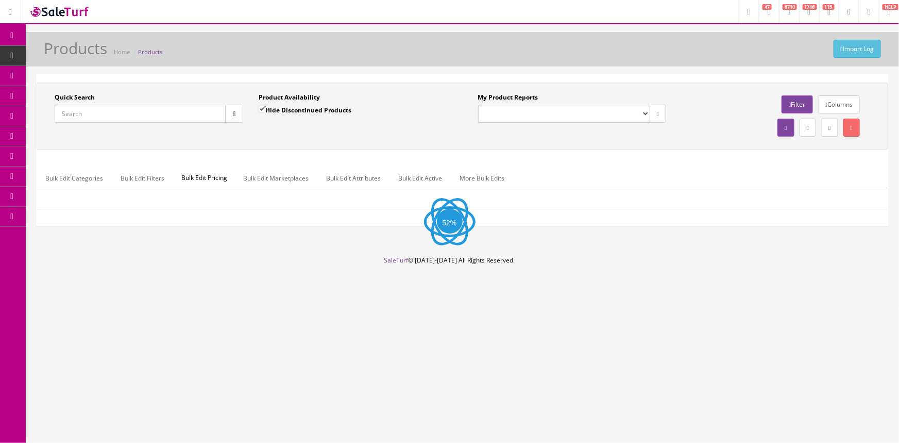
click at [124, 111] on input "Quick Search" at bounding box center [140, 114] width 171 height 18
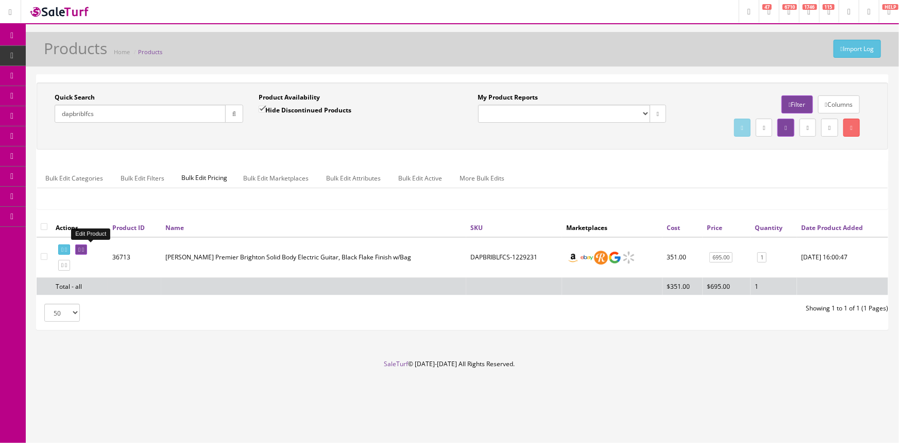
type input "dapbriblfcs"
click at [80, 248] on icon at bounding box center [79, 250] width 2 height 6
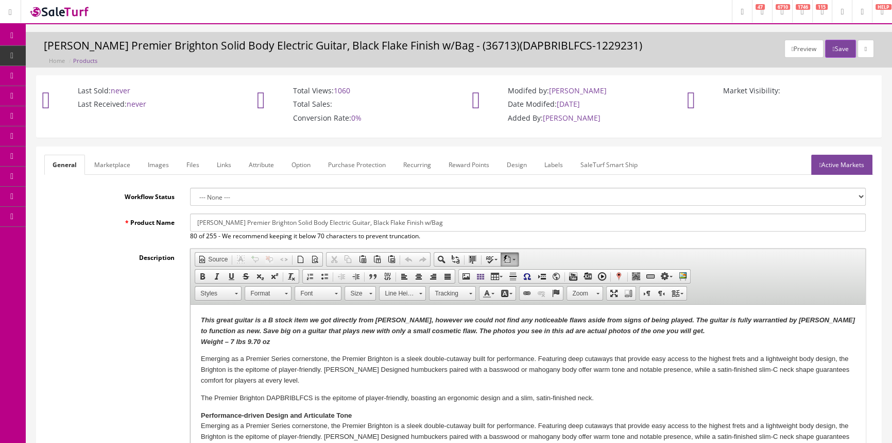
click at [556, 165] on link "Labels" at bounding box center [553, 165] width 35 height 20
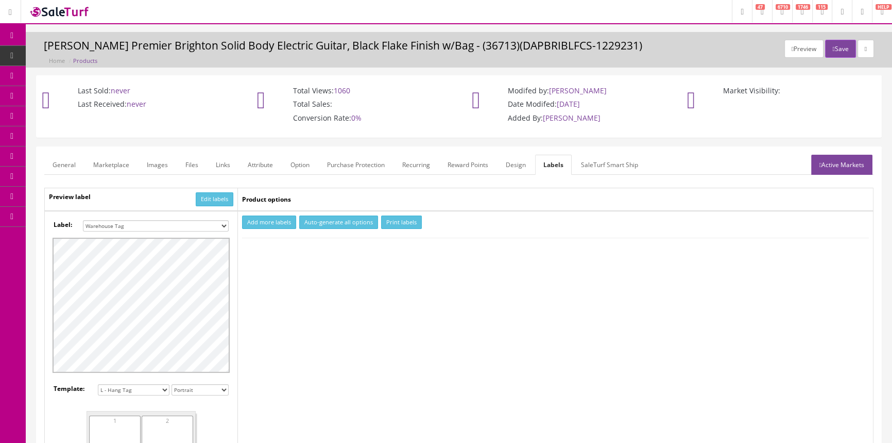
click at [254, 221] on button "Add more labels" at bounding box center [269, 222] width 54 height 14
type input "1"
click at [284, 251] on input "1" at bounding box center [266, 253] width 46 height 11
click at [393, 220] on button "Print labels" at bounding box center [401, 222] width 41 height 14
click at [162, 161] on link "Images" at bounding box center [158, 165] width 38 height 20
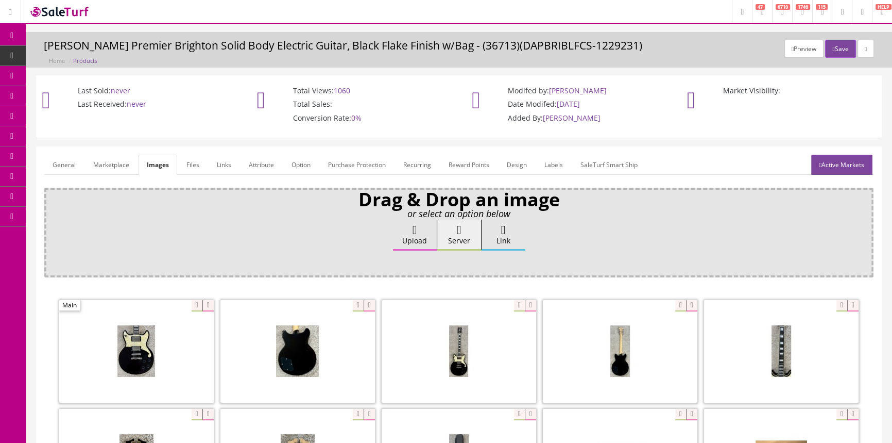
click at [552, 164] on link "Labels" at bounding box center [553, 165] width 35 height 20
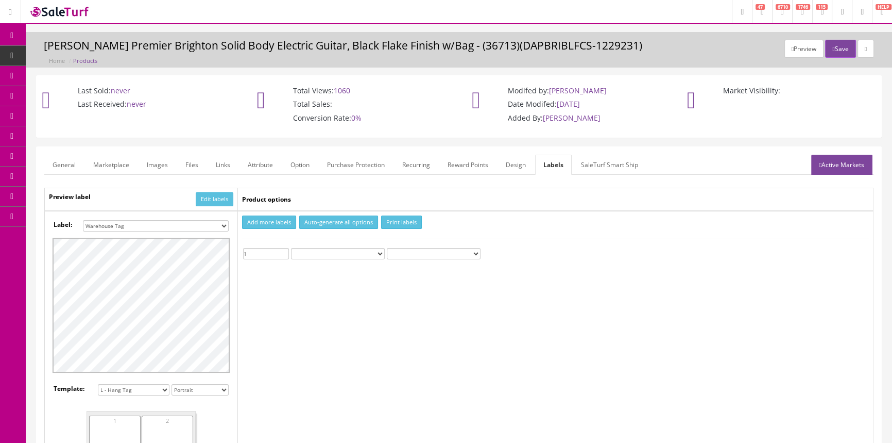
click at [221, 227] on select "Small Label 2 x 1 Label Shoe label 100 barcodes Dymo Label 2 X 1 Sticker Labels…" at bounding box center [156, 225] width 146 height 11
select select "16"
click at [83, 220] on select "Small Label 2 x 1 Label Shoe label 100 barcodes Dymo Label 2 X 1 Sticker Labels…" at bounding box center [156, 225] width 146 height 11
click at [397, 219] on button "Print labels" at bounding box center [401, 222] width 41 height 14
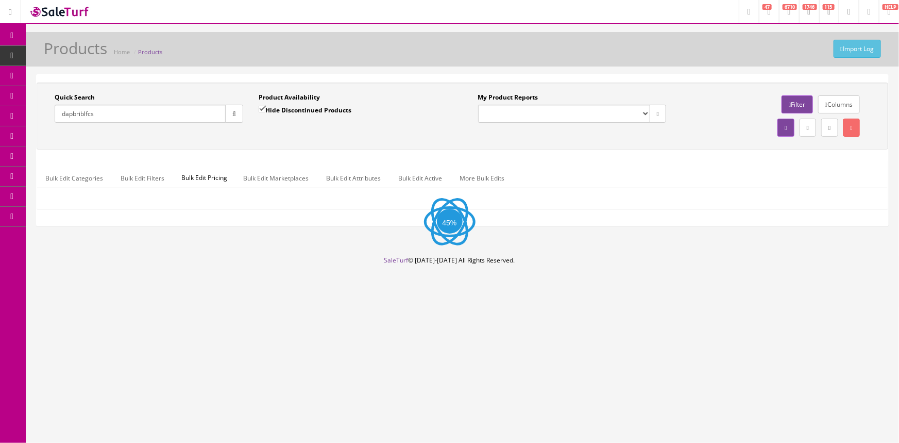
click at [150, 110] on input "dapbriblfcs" at bounding box center [140, 114] width 171 height 18
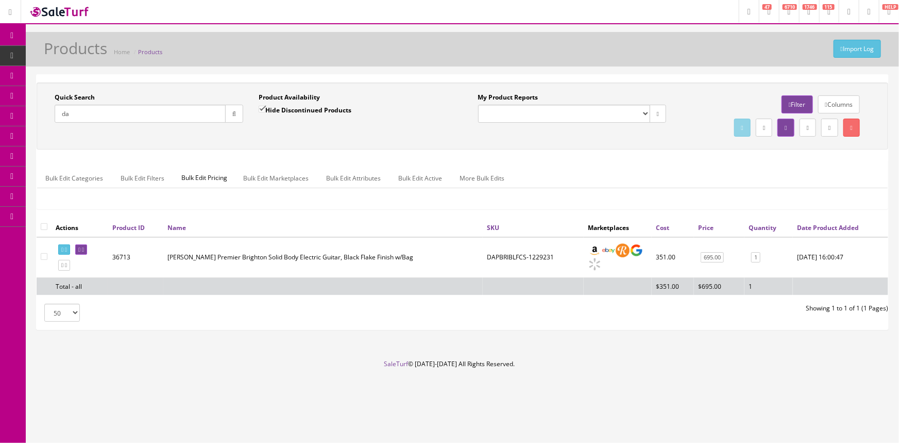
type input "d"
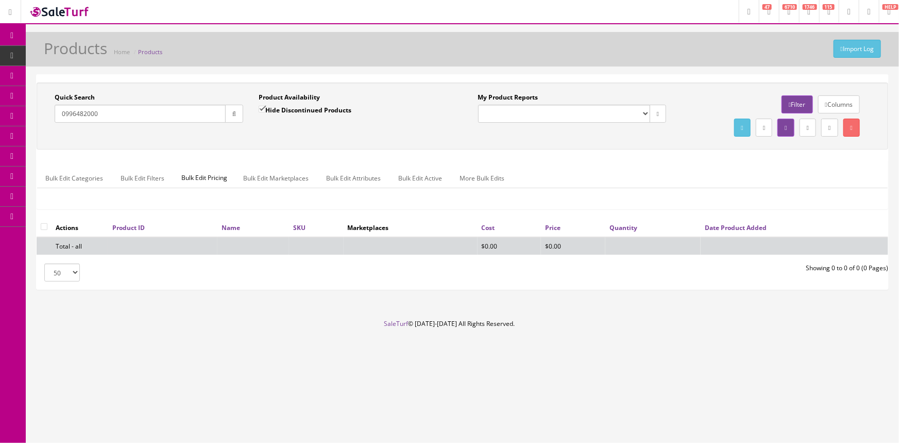
type input "0996482000"
click at [260, 109] on input "Hide Discontinued Products" at bounding box center [262, 109] width 7 height 7
checkbox input "false"
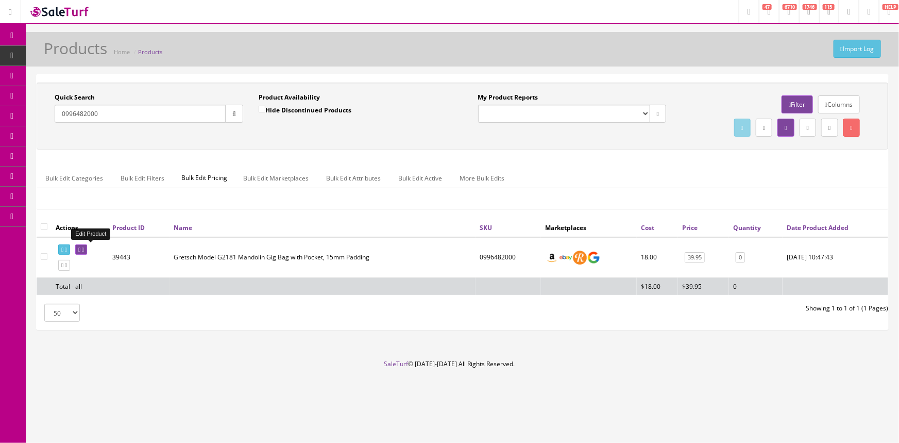
click at [84, 250] on icon at bounding box center [83, 250] width 2 height 6
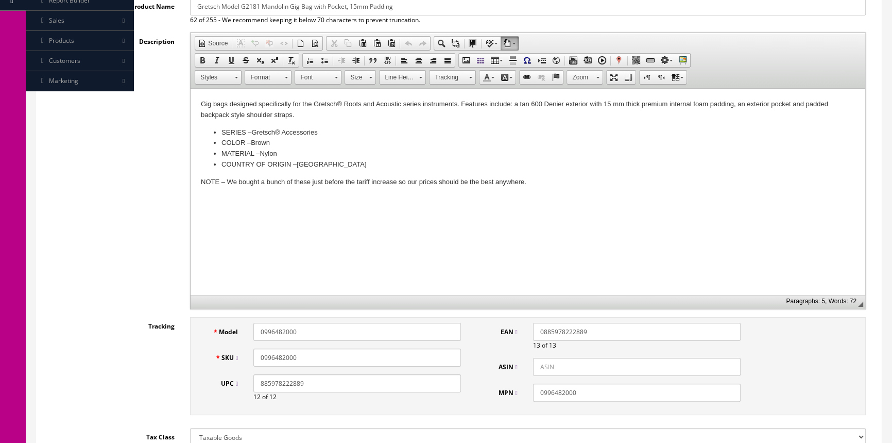
scroll to position [187, 0]
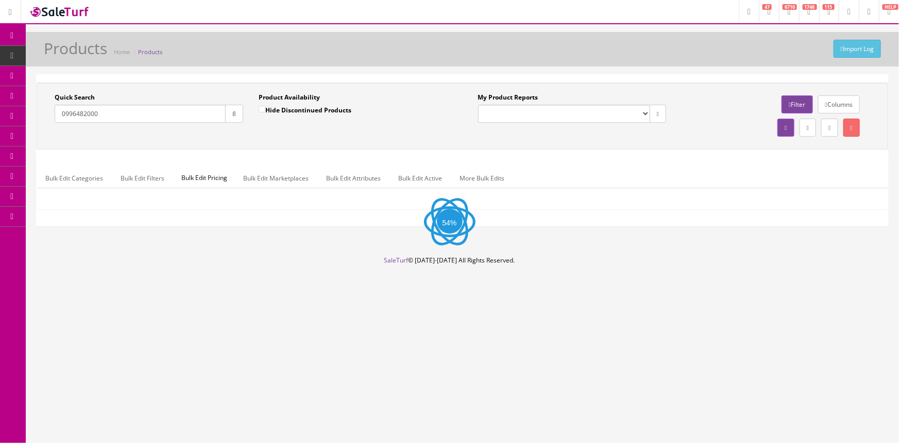
click at [86, 113] on input "0996482000" at bounding box center [140, 114] width 171 height 18
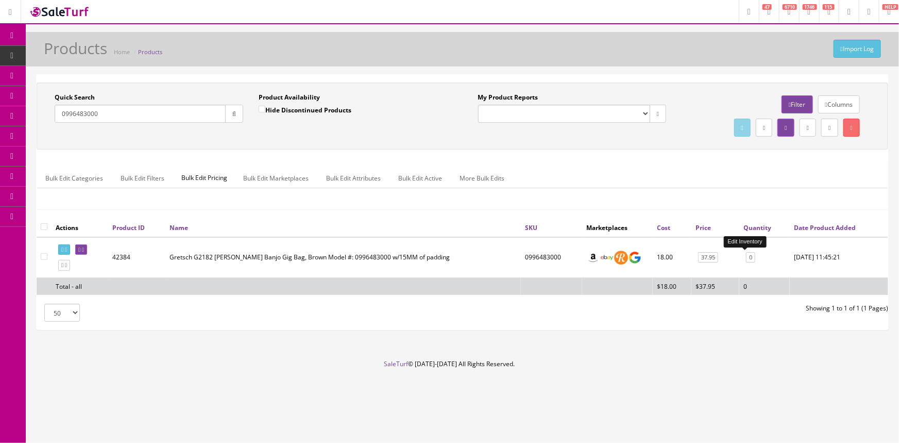
type input "0996483000"
click at [747, 257] on link "0" at bounding box center [750, 257] width 9 height 11
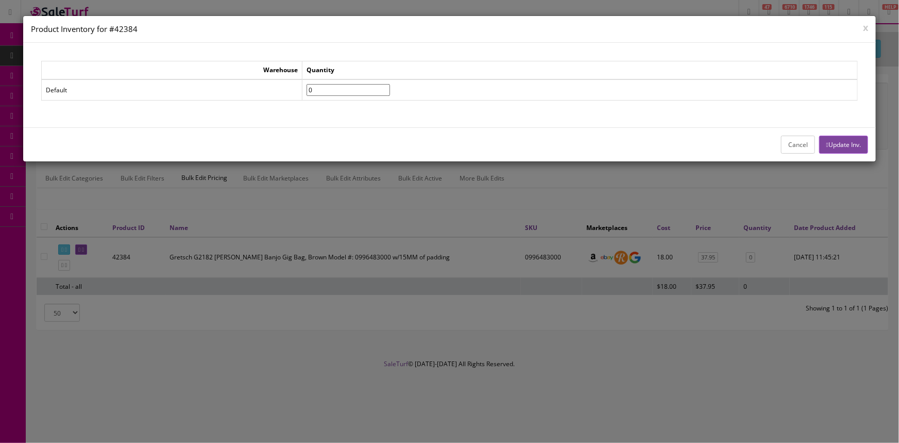
click at [338, 85] on input"] "0" at bounding box center [348, 90] width 83 height 12
type input"] "01"
click at [846, 142] on button "Update Inv." at bounding box center [843, 145] width 49 height 18
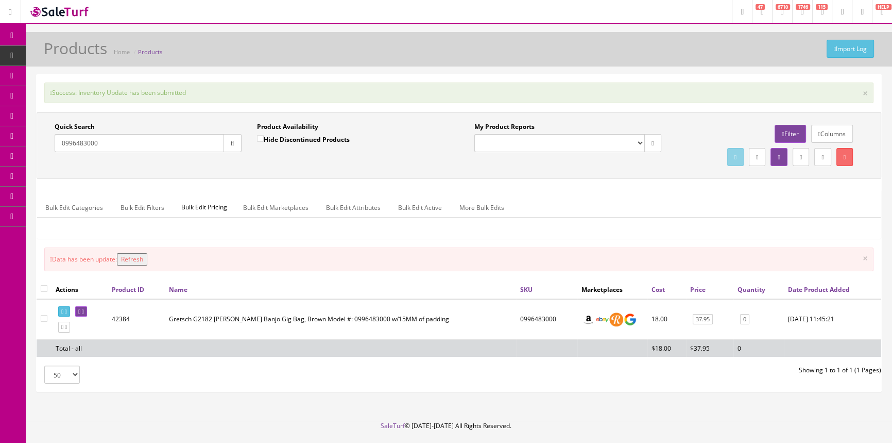
click at [225, 142] on button "button" at bounding box center [233, 143] width 18 height 18
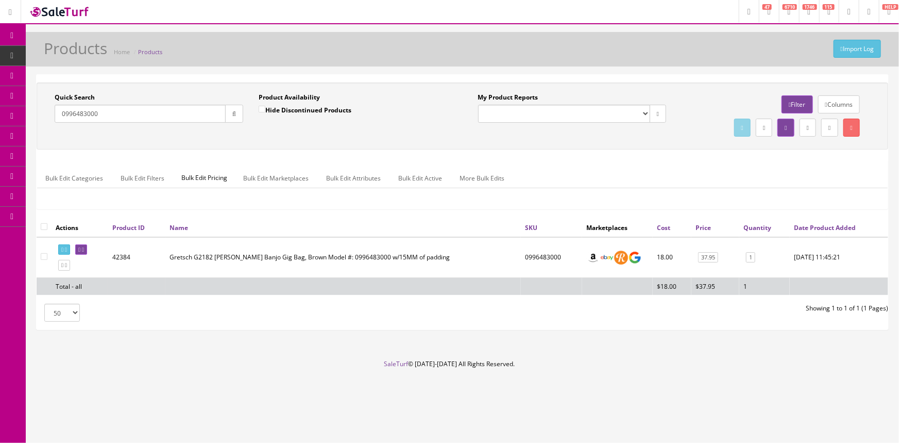
click at [180, 112] on input "0996483000" at bounding box center [140, 114] width 171 height 18
drag, startPoint x: 108, startPoint y: 114, endPoint x: 55, endPoint y: 117, distance: 53.1
click at [57, 122] on input "0996484000" at bounding box center [140, 114] width 171 height 18
type input "220408374"
click at [80, 248] on icon at bounding box center [79, 250] width 2 height 6
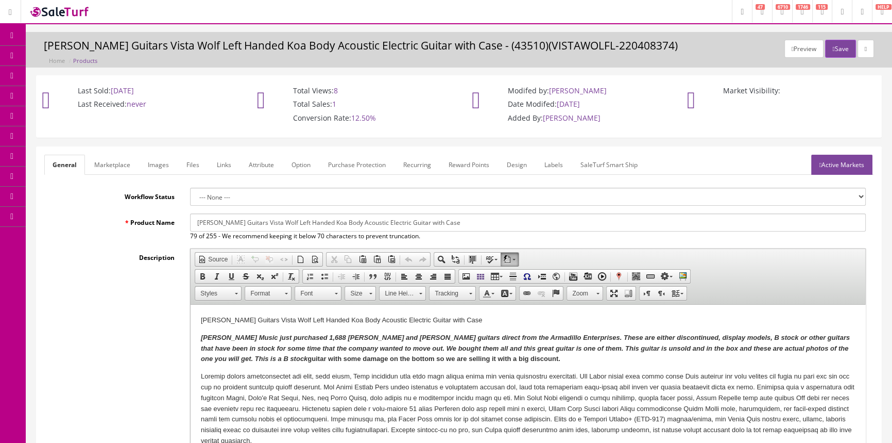
click at [552, 161] on link "Labels" at bounding box center [553, 165] width 35 height 20
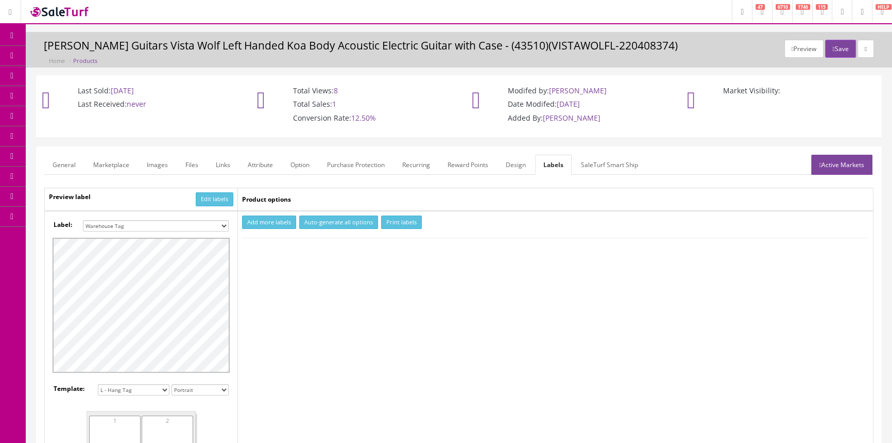
click at [225, 226] on select "Small Label 2 x 1 Label Shoe label 100 barcodes Dymo Label 2 X 1 Sticker Labels…" at bounding box center [156, 225] width 146 height 11
select select "16"
click at [83, 220] on select "Small Label 2 x 1 Label Shoe label 100 barcodes Dymo Label 2 X 1 Sticker Labels…" at bounding box center [156, 225] width 146 height 11
click at [272, 220] on button "Add more labels" at bounding box center [269, 222] width 54 height 14
type input "1"
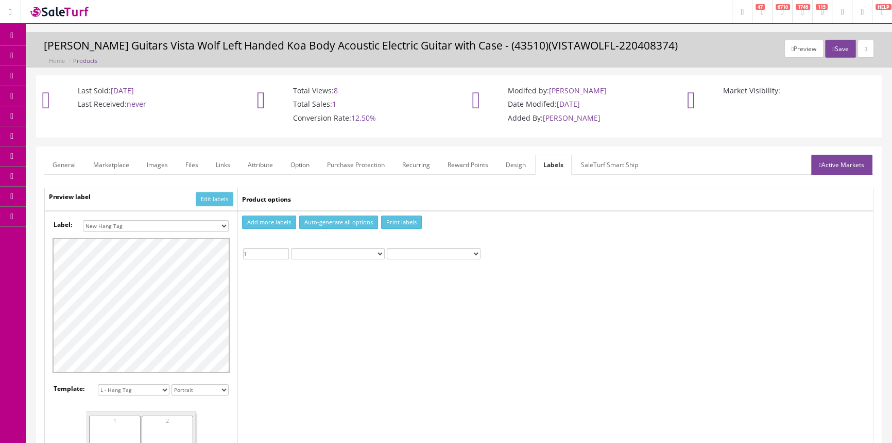
click at [286, 251] on input "1" at bounding box center [266, 253] width 46 height 11
click at [409, 222] on button "Print labels" at bounding box center [401, 222] width 41 height 14
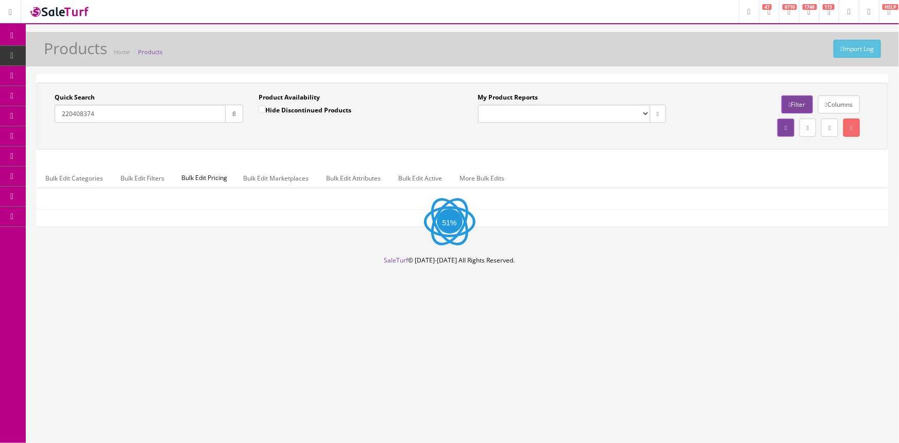
click at [143, 110] on input "220408374" at bounding box center [140, 114] width 171 height 18
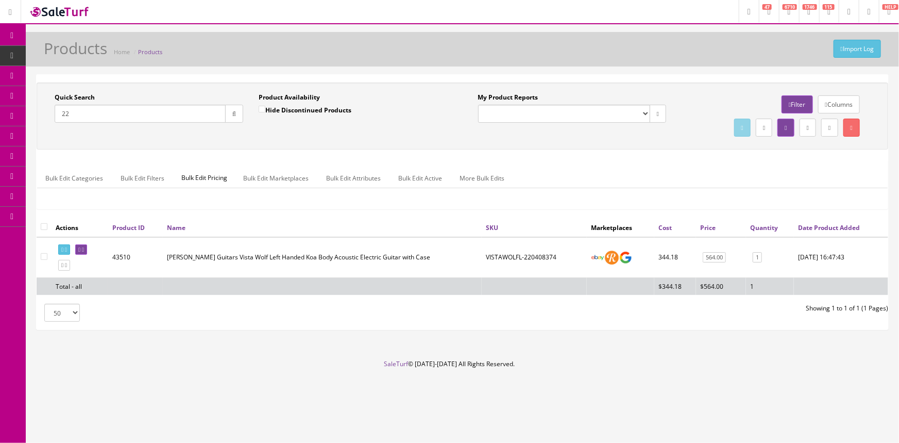
type input "2"
type input "eqa12gn"
